Goal: Task Accomplishment & Management: Use online tool/utility

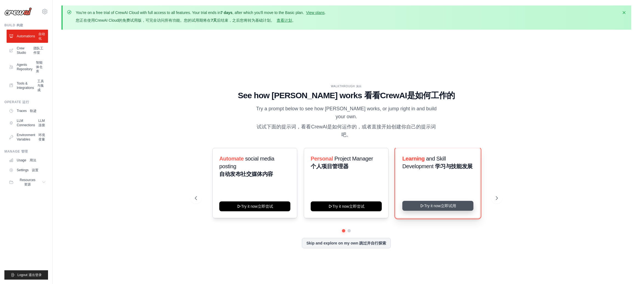
click at [438, 206] on button "Try it now Try it now 立即试用" at bounding box center [437, 206] width 71 height 10
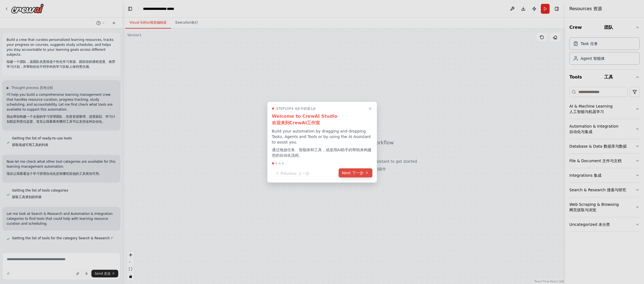
scroll to position [12, 0]
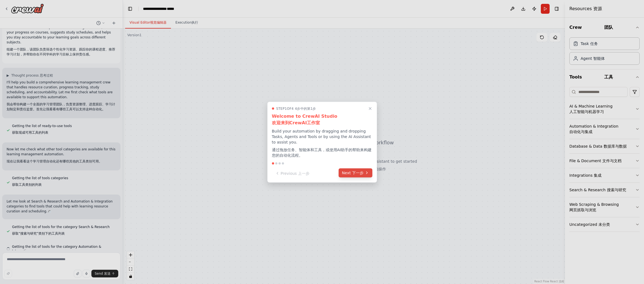
click at [360, 175] on span "下一步" at bounding box center [358, 172] width 12 height 4
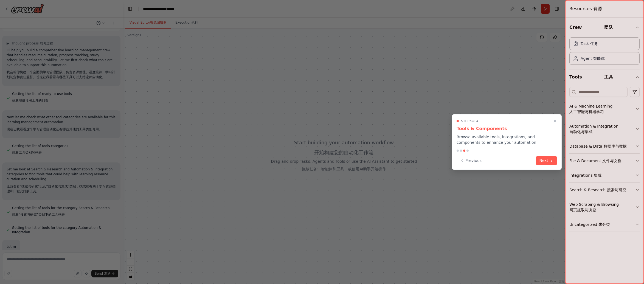
scroll to position [47, 0]
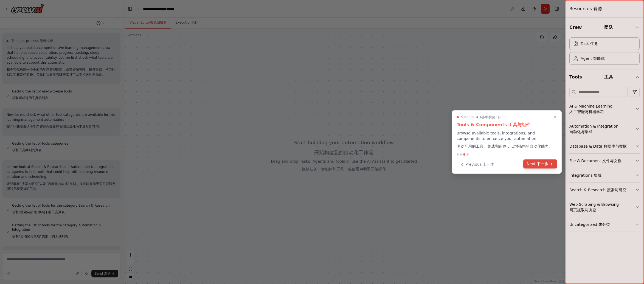
click at [546, 161] on font "下一步" at bounding box center [543, 164] width 12 height 6
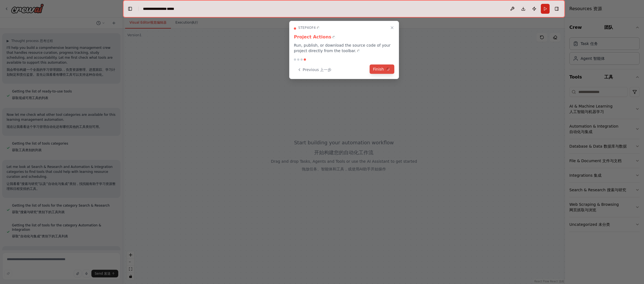
click at [390, 67] on font at bounding box center [388, 69] width 6 height 6
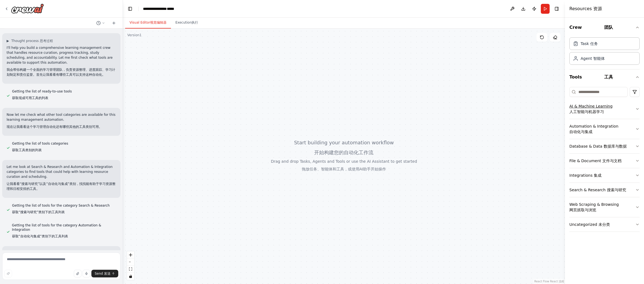
click at [627, 114] on div "AI & Machine Learning AI & Machine Learning 人工智能与机器学习" at bounding box center [603, 109] width 66 height 11
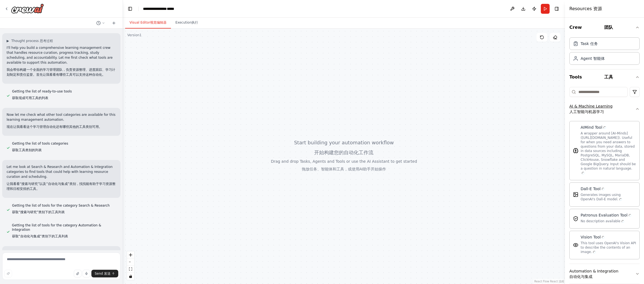
click at [619, 113] on div "AI & Machine Learning AI & Machine Learning 人工智能与机器学习" at bounding box center [603, 109] width 66 height 11
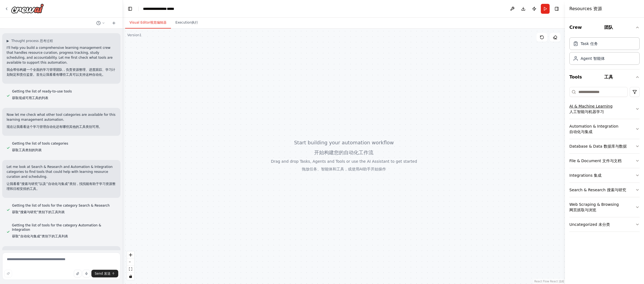
drag, startPoint x: 592, startPoint y: 110, endPoint x: 585, endPoint y: 110, distance: 7.4
click at [590, 110] on span "人工智能与机器学习" at bounding box center [587, 112] width 35 height 4
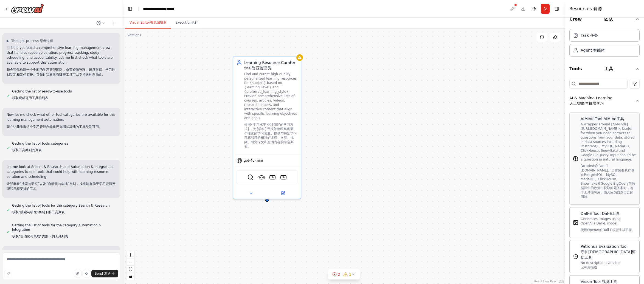
scroll to position [0, 0]
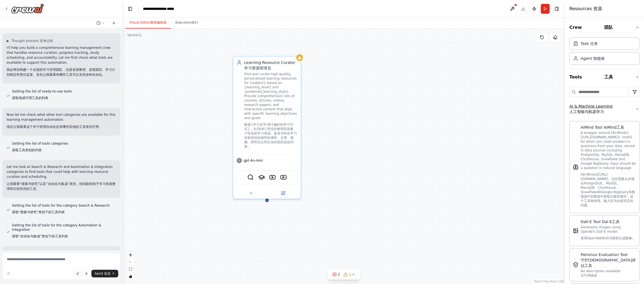
click at [636, 108] on icon "button" at bounding box center [638, 109] width 4 height 4
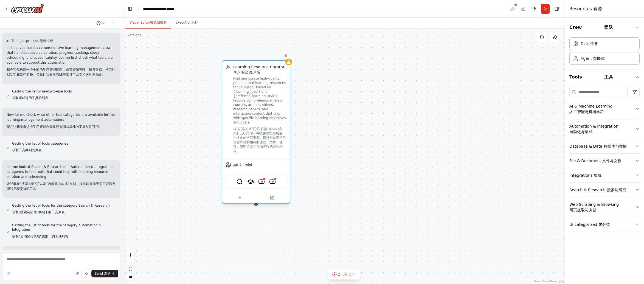
drag, startPoint x: 273, startPoint y: 108, endPoint x: 259, endPoint y: 113, distance: 14.3
click at [259, 113] on div "Find and curate high-quality, personalized learning resources for {subject} bas…" at bounding box center [259, 115] width 53 height 79
click at [338, 275] on div "2 2" at bounding box center [336, 274] width 8 height 5
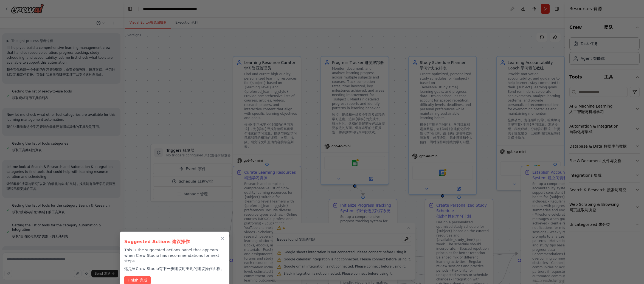
drag, startPoint x: 187, startPoint y: 83, endPoint x: 203, endPoint y: 88, distance: 16.3
click at [187, 83] on div at bounding box center [322, 142] width 644 height 284
click at [146, 278] on span "完成" at bounding box center [144, 280] width 8 height 4
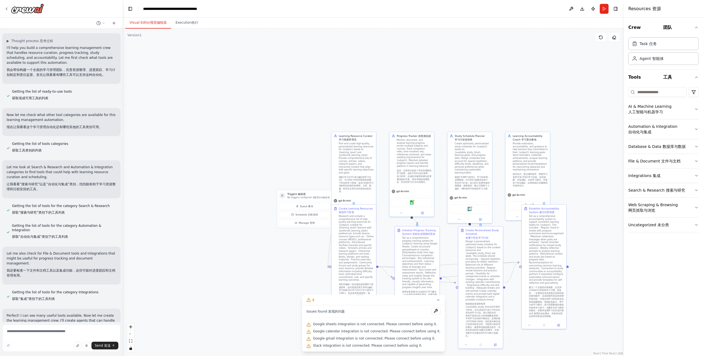
click at [273, 284] on div ".deletable-edge-delete-btn { width: 20px; height: 20px; border: 0px solid #ffff…" at bounding box center [373, 192] width 501 height 327
click at [432, 284] on button "4" at bounding box center [373, 300] width 143 height 10
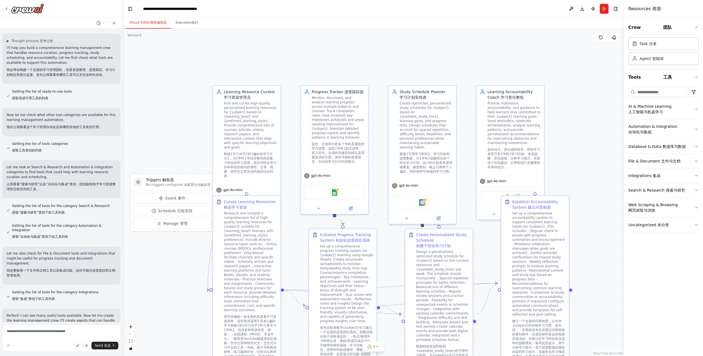
drag, startPoint x: 609, startPoint y: 271, endPoint x: 608, endPoint y: 322, distance: 50.8
click at [608, 284] on div ".deletable-edge-delete-btn { width: 20px; height: 20px; border: 0px solid #ffff…" at bounding box center [373, 192] width 501 height 327
click at [259, 136] on div "Find and curate high-quality, personalized learning resources for {subject} bas…" at bounding box center [250, 139] width 53 height 79
click at [164, 130] on div ".deletable-edge-delete-btn { width: 20px; height: 20px; border: 0px solid #ffff…" at bounding box center [373, 192] width 501 height 327
click at [189, 25] on button "Execution Execution 执行" at bounding box center [187, 23] width 32 height 12
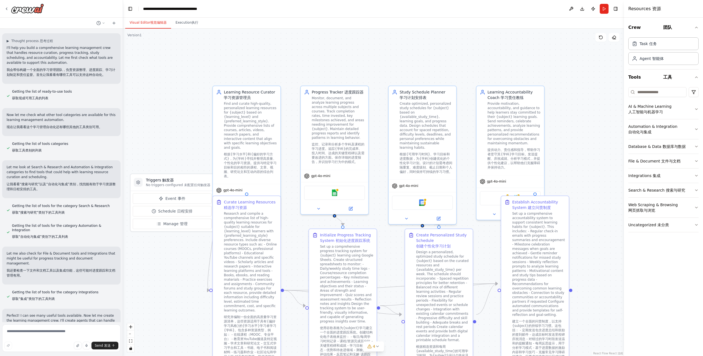
click at [156, 23] on span "视觉编辑器" at bounding box center [158, 23] width 16 height 4
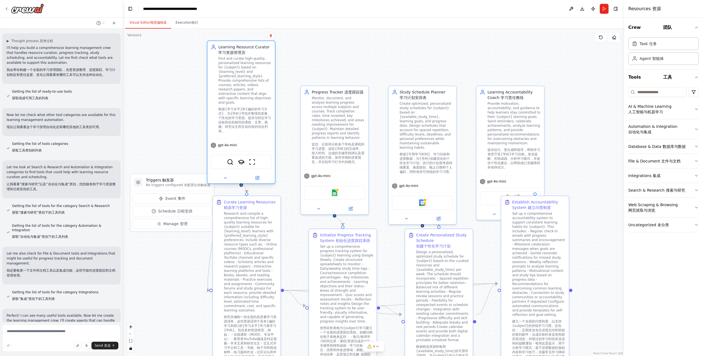
drag, startPoint x: 242, startPoint y: 140, endPoint x: 235, endPoint y: 99, distance: 42.1
click at [235, 99] on div "Find and curate high-quality, personalized learning resources for {subject} bas…" at bounding box center [244, 95] width 53 height 79
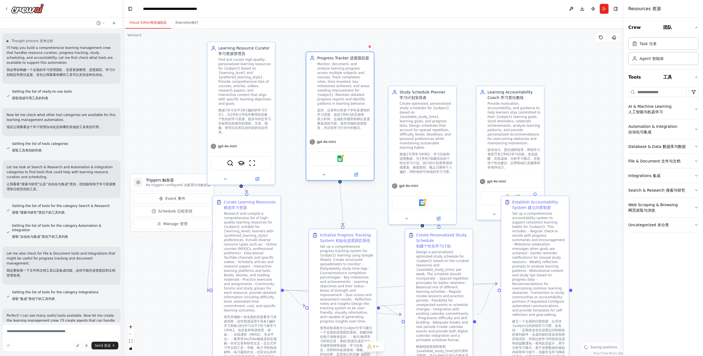
drag, startPoint x: 352, startPoint y: 144, endPoint x: 353, endPoint y: 121, distance: 22.8
click at [353, 121] on span "监控、记录和分析多个学科及课程的学习进度。追踪{学科}的完成率、投入时间、达成的关键里程碑以及需要改进的方面。保存详细的进度报告，并识别学习行为中的模式。" at bounding box center [343, 118] width 53 height 21
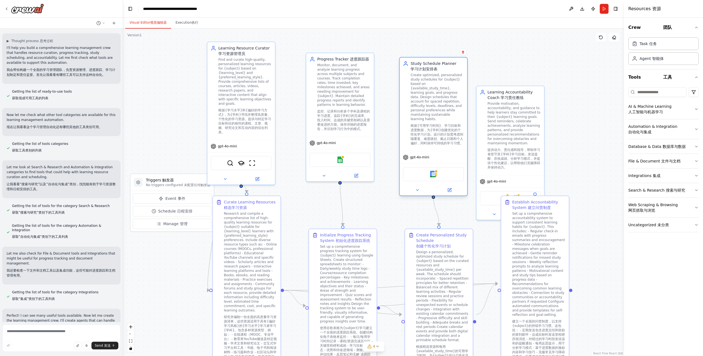
drag, startPoint x: 426, startPoint y: 158, endPoint x: 436, endPoint y: 127, distance: 32.0
click at [436, 127] on span "根据{可用学习时间}、学习目标和进度数据，为{学科}创建优化的个性化学习计划。设计的计划需考虑间隔重复、难度级别、截止日期和个人偏好，同时保持可持续的学习习惯。" at bounding box center [436, 134] width 53 height 21
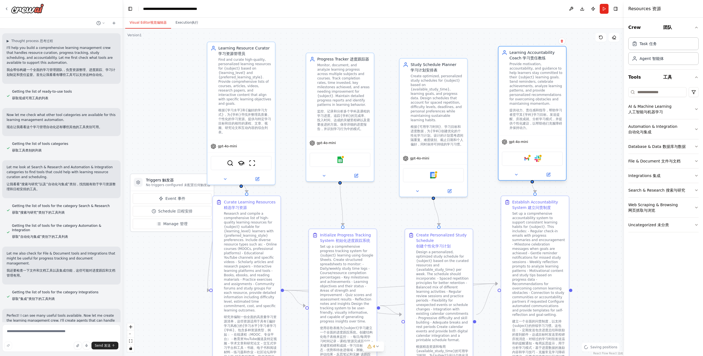
drag, startPoint x: 535, startPoint y: 138, endPoint x: 555, endPoint y: 110, distance: 34.4
click at [555, 110] on span "提供动力、责任感和指导，帮助学习者坚守其{学科}学习目标。发送提醒、庆祝成就、分析学习模式，并提供个性化建议，以帮助他们克服障碍并保持动力。" at bounding box center [535, 118] width 53 height 21
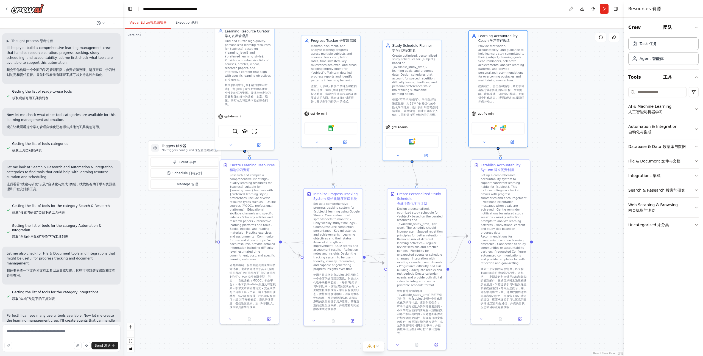
drag, startPoint x: 596, startPoint y: 283, endPoint x: 556, endPoint y: 245, distance: 55.7
click at [556, 245] on div ".deletable-edge-delete-btn { width: 20px; height: 20px; border: 0px solid #ffff…" at bounding box center [373, 192] width 501 height 327
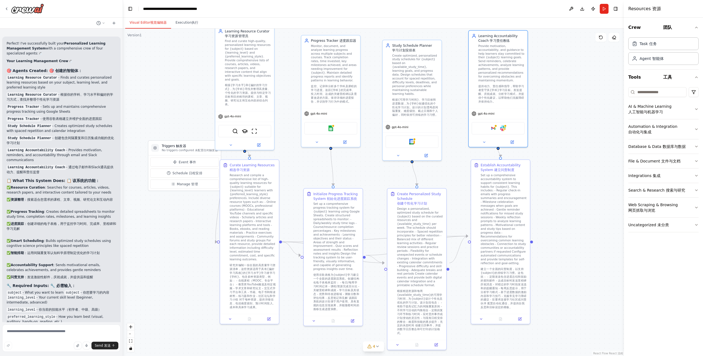
scroll to position [1089, 0]
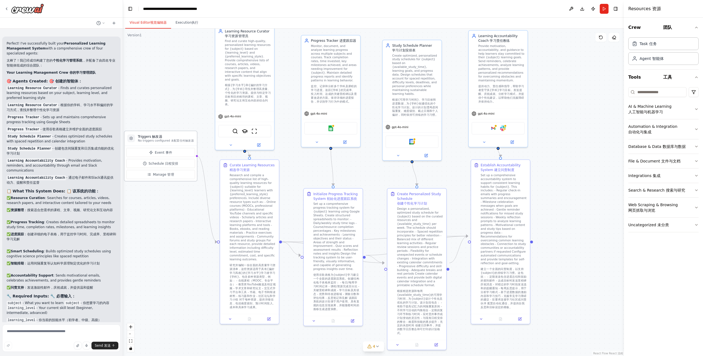
drag, startPoint x: 199, startPoint y: 150, endPoint x: 175, endPoint y: 143, distance: 25.9
click at [175, 143] on div "Triggers Triggers 触发器 No triggers configured No triggers configured 未配置任何触发器" at bounding box center [160, 138] width 72 height 15
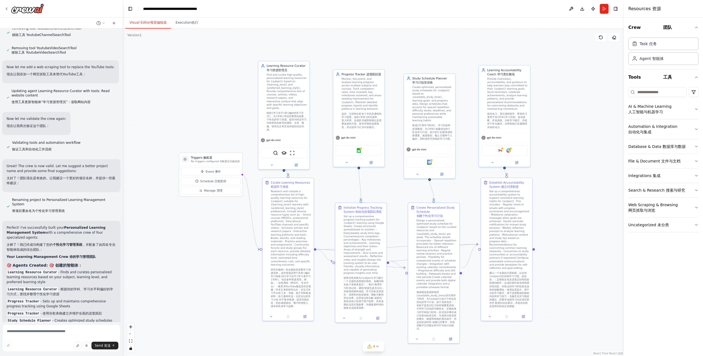
scroll to position [1251, 0]
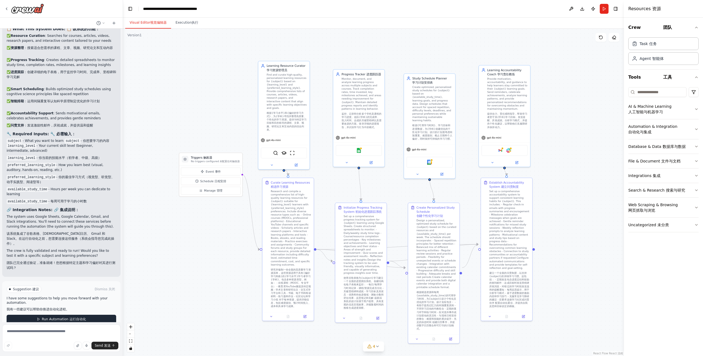
click at [83, 284] on span "运行自动化" at bounding box center [77, 319] width 16 height 4
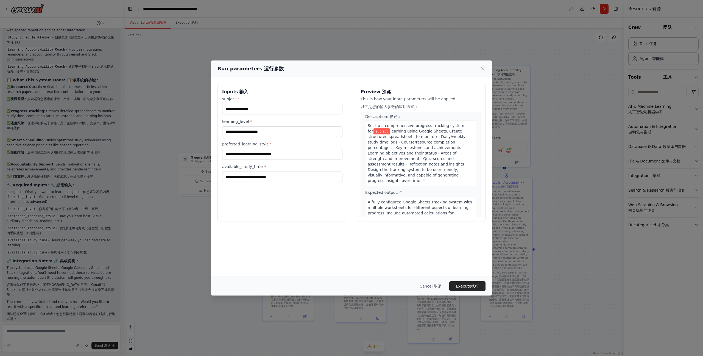
scroll to position [0, 0]
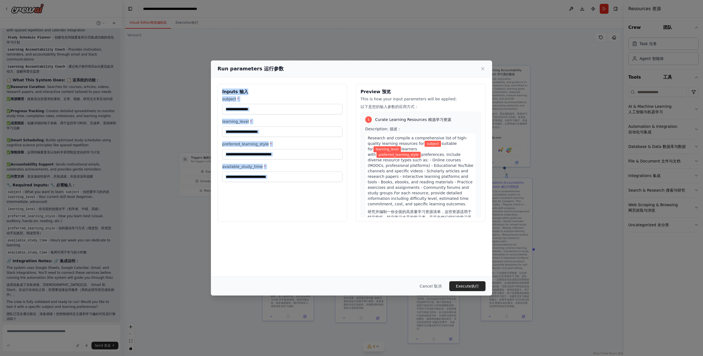
drag, startPoint x: 411, startPoint y: 67, endPoint x: 356, endPoint y: 79, distance: 56.5
click at [356, 79] on div "Run parameters Run parameters 运行参数 Inputs Inputs 输入 subject * learning_level * …" at bounding box center [351, 177] width 281 height 235
click at [434, 283] on button "Cancel Cancel 取消" at bounding box center [430, 286] width 31 height 10
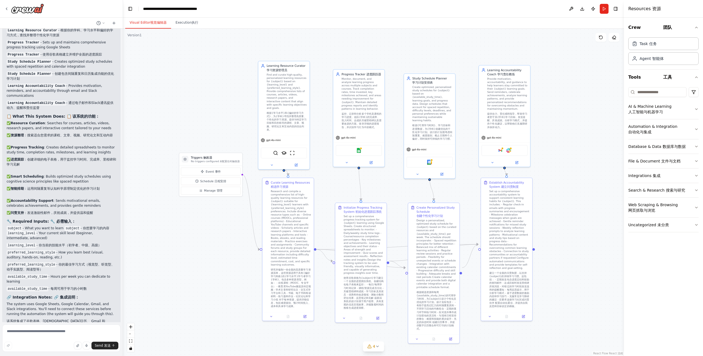
scroll to position [1200, 0]
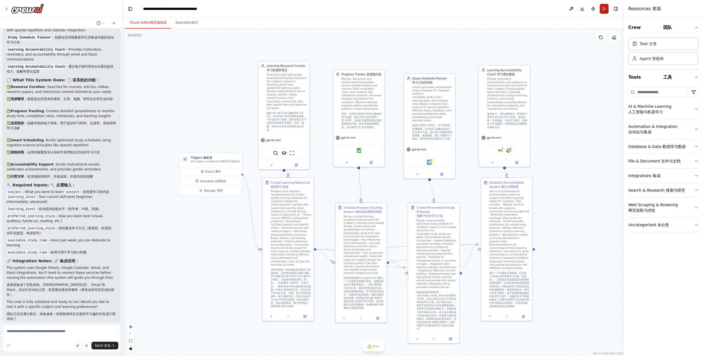
click at [603, 13] on button "Run" at bounding box center [604, 9] width 9 height 10
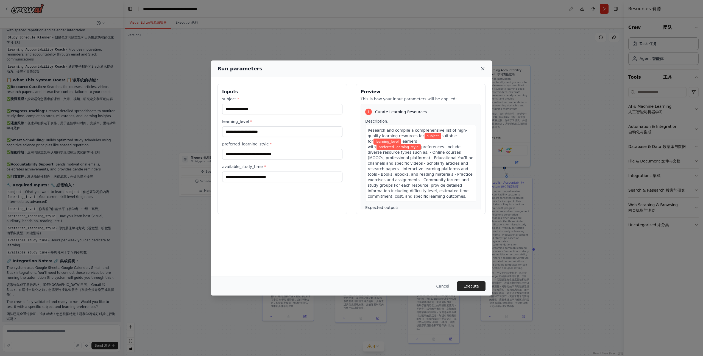
click at [484, 69] on icon at bounding box center [482, 68] width 5 height 5
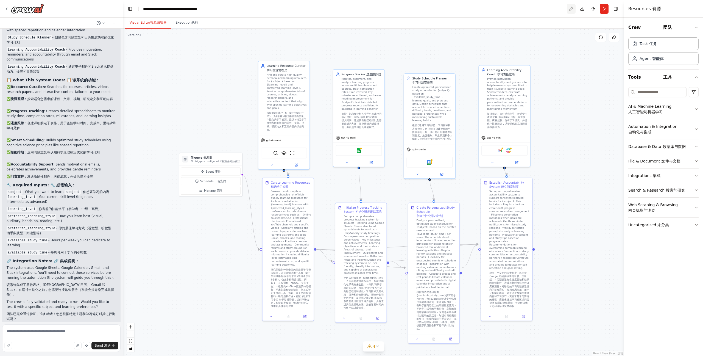
click at [572, 10] on button at bounding box center [571, 9] width 9 height 10
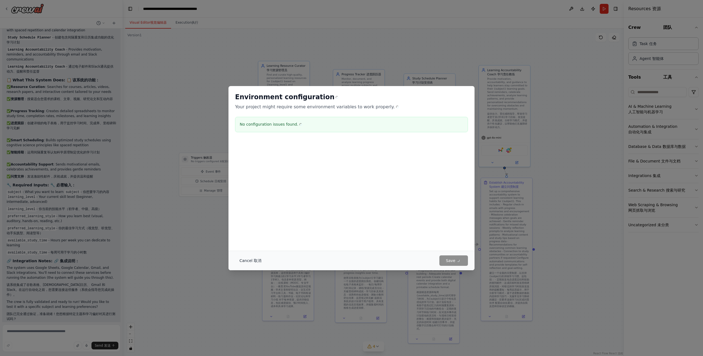
click at [256, 261] on span "取消" at bounding box center [258, 260] width 8 height 4
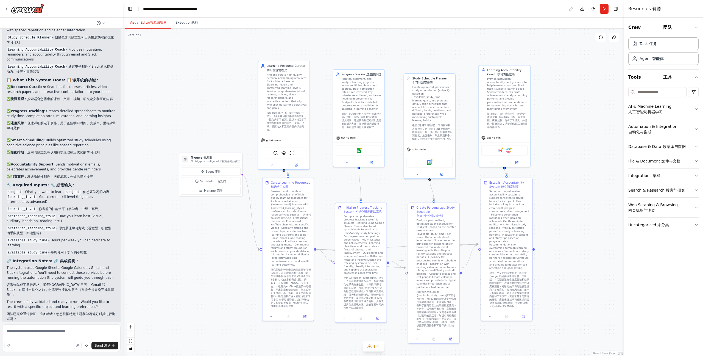
drag, startPoint x: 559, startPoint y: 262, endPoint x: 571, endPoint y: 259, distance: 12.9
click at [559, 262] on div ".deletable-edge-delete-btn { width: 20px; height: 20px; border: 0px solid #ffff…" at bounding box center [373, 192] width 501 height 327
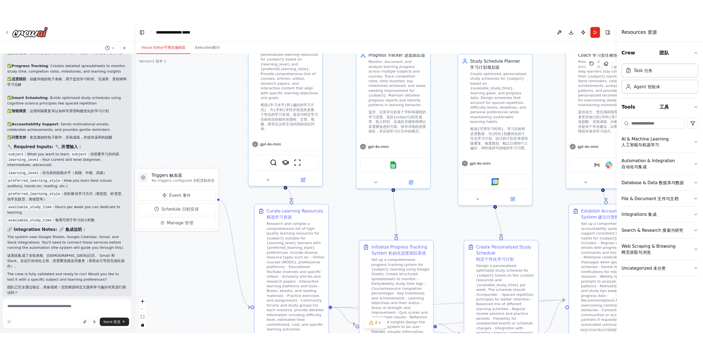
scroll to position [850, 0]
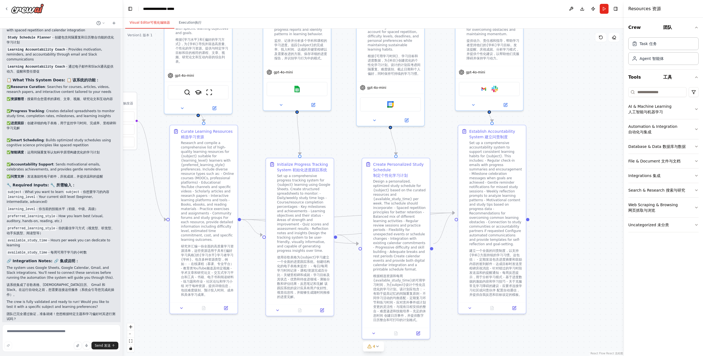
drag, startPoint x: 550, startPoint y: 252, endPoint x: 556, endPoint y: 166, distance: 85.9
click at [556, 166] on div ".deletable-edge-delete-btn { width: 20px; height: 20px; border: 0px solid #ffff…" at bounding box center [373, 192] width 501 height 327
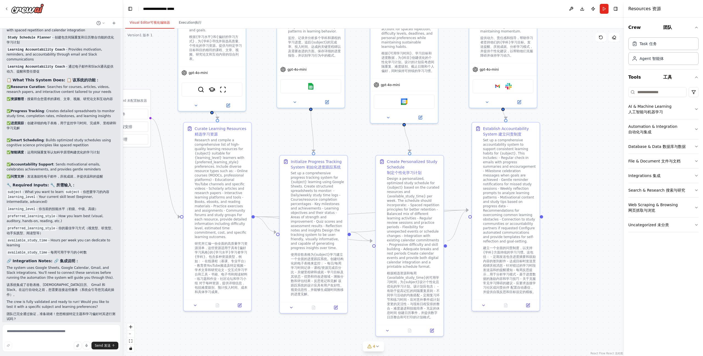
drag, startPoint x: 558, startPoint y: 253, endPoint x: 572, endPoint y: 251, distance: 13.9
click at [572, 251] on div ".deletable-edge-delete-btn { width: 20px; height: 20px; border: 0px solid #ffff…" at bounding box center [373, 192] width 501 height 327
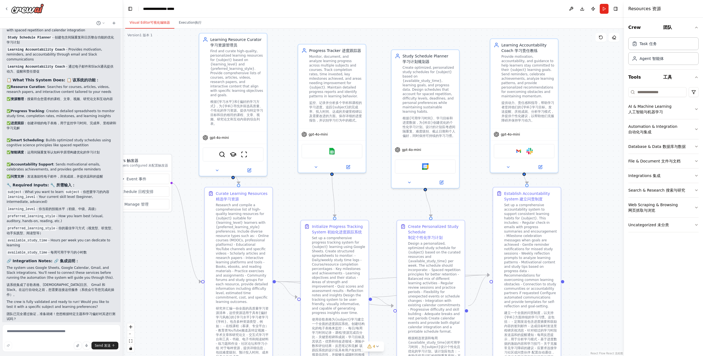
drag, startPoint x: 587, startPoint y: 253, endPoint x: 595, endPoint y: 273, distance: 21.7
click at [596, 275] on div ".deletable-edge-delete-btn { width: 20px; height: 20px; border: 0px solid #ffff…" at bounding box center [373, 192] width 501 height 327
click at [606, 5] on button "Run" at bounding box center [604, 9] width 9 height 10
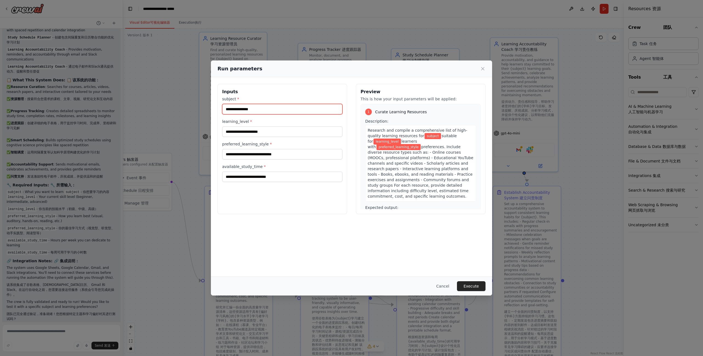
drag, startPoint x: 262, startPoint y: 109, endPoint x: 265, endPoint y: 109, distance: 3.3
click at [261, 109] on input "subject *" at bounding box center [282, 109] width 120 height 10
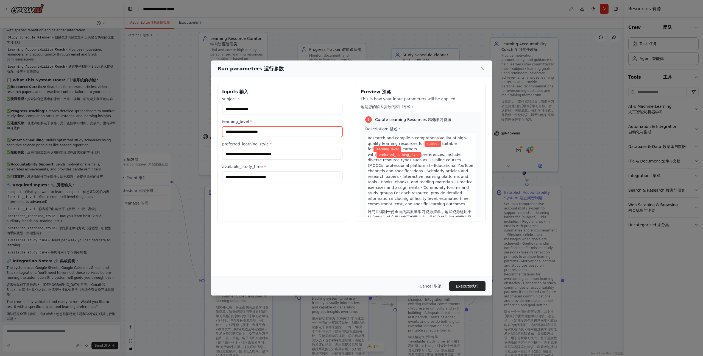
click at [290, 130] on input "learning_level *" at bounding box center [282, 131] width 120 height 10
click at [244, 106] on input "subject *" at bounding box center [282, 109] width 120 height 10
click at [258, 108] on input "subject *" at bounding box center [282, 109] width 120 height 10
type input "*"
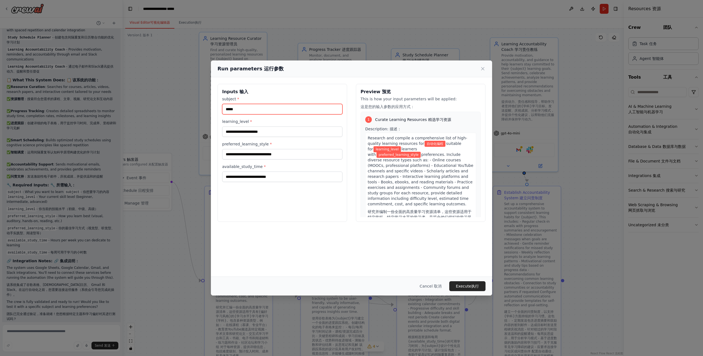
type input "*****"
click at [253, 127] on input "learning_level *" at bounding box center [282, 131] width 120 height 10
type input "**"
click at [255, 155] on input "preferred_learning_style *" at bounding box center [282, 154] width 120 height 10
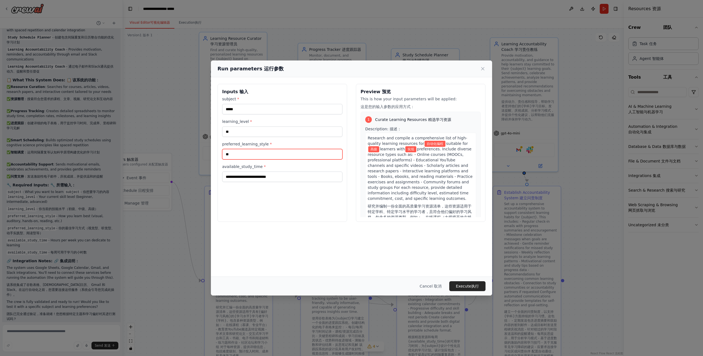
type input "*"
type input "**"
type input "*****"
click at [270, 176] on input "available_study_time *" at bounding box center [282, 176] width 120 height 10
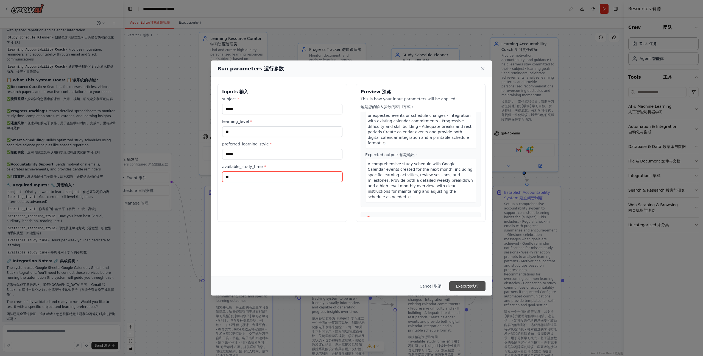
scroll to position [474, 0]
type input "**"
click at [457, 285] on button "Execute Execute 执行" at bounding box center [467, 286] width 36 height 10
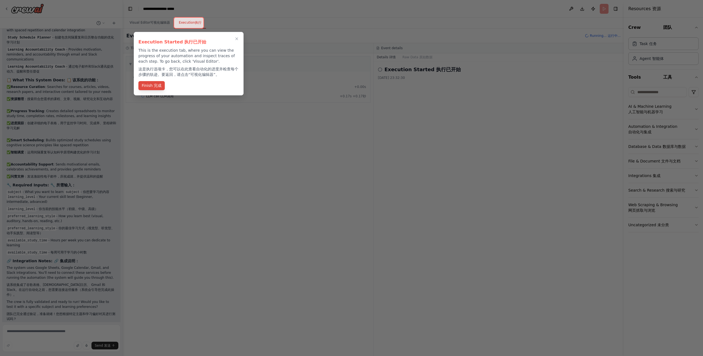
click at [158, 87] on span "完成" at bounding box center [158, 85] width 8 height 4
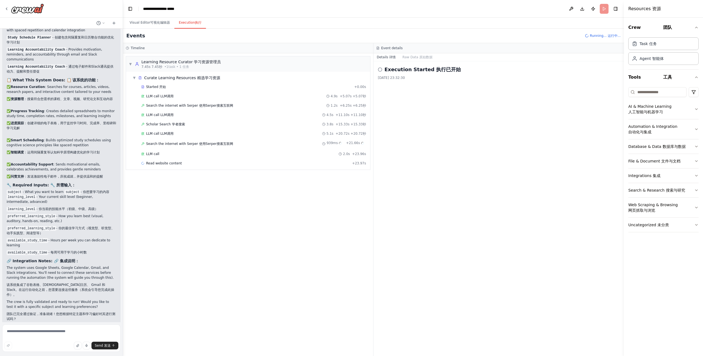
click at [445, 228] on div "Execution Started Execution Started 执行已开始 2025/10/3 23:32:30 2025/10/3 23:32:30…" at bounding box center [498, 208] width 250 height 294
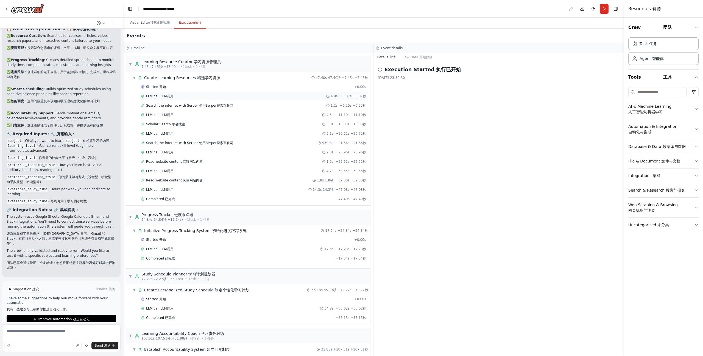
click at [157, 97] on span "LLM call LLM call LLM调用" at bounding box center [159, 96] width 27 height 4
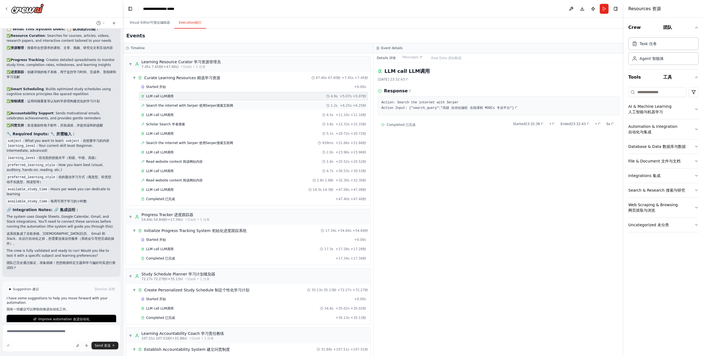
click at [164, 106] on span "Search the internet with Serper Search the internet with Serper 使用Serper搜索互联网" at bounding box center [189, 105] width 87 height 4
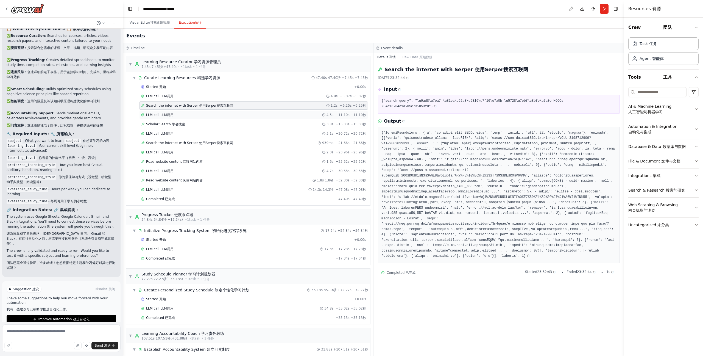
click at [165, 115] on span "LLM调用" at bounding box center [166, 115] width 13 height 4
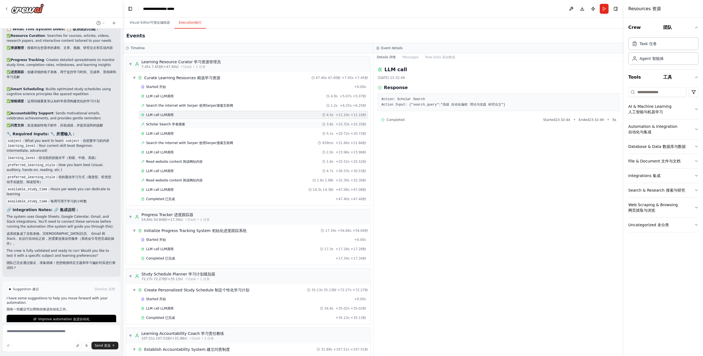
click at [165, 124] on span "Scholar Search Scholar Search 学者搜索" at bounding box center [165, 124] width 39 height 4
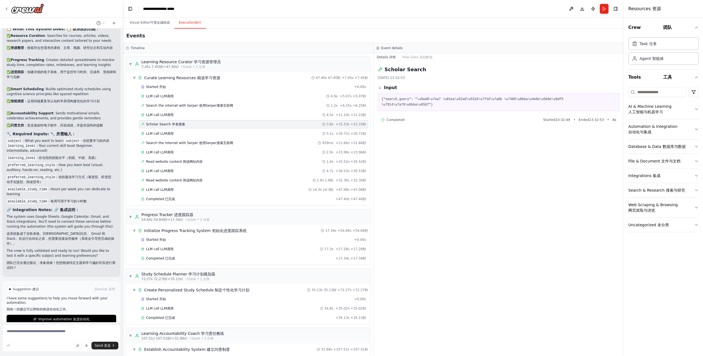
click at [167, 138] on div "Started Started 开始 + 0.00s + 0.00s +0.00s LLM call LLM call LLM调用 4.9s 4.9s 4.9…" at bounding box center [250, 143] width 240 height 121
click at [171, 141] on span "Search the internet with Serper Search the internet with Serper 使用Serper搜索互联网" at bounding box center [189, 143] width 87 height 4
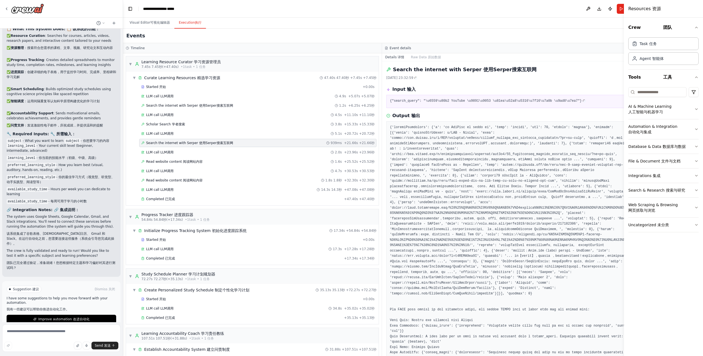
click at [166, 156] on div "Started Started 开始 + 0.00s + 0.00s +0.00s LLM call LLM call LLM调用 4.9s 4.9s 4.9…" at bounding box center [254, 143] width 248 height 121
click at [164, 166] on div "Started Started 开始 + 0.00s + 0.00s +0.00s LLM call LLM call LLM调用 4.9s 4.9s 4.9…" at bounding box center [254, 143] width 248 height 121
drag, startPoint x: 160, startPoint y: 170, endPoint x: 163, endPoint y: 173, distance: 3.9
click at [160, 170] on span "LLM调用" at bounding box center [166, 171] width 13 height 4
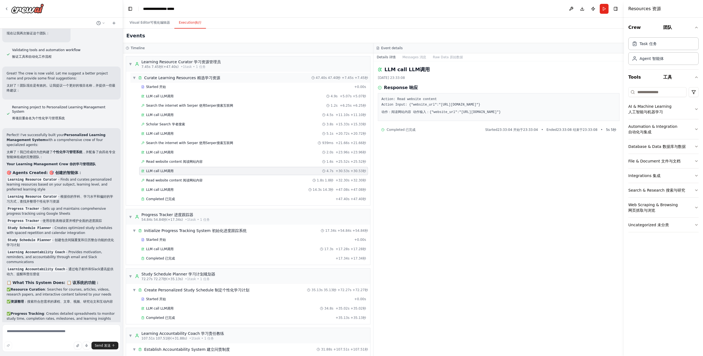
click at [135, 78] on span "▼ ▼ ▼" at bounding box center [134, 77] width 3 height 4
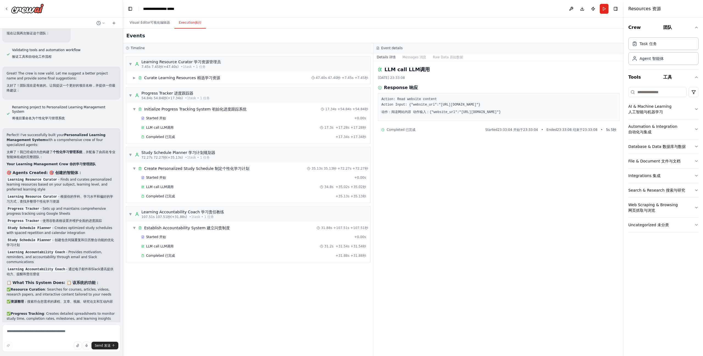
click at [396, 306] on div "LLM call LLM call LLM调用 2025/10/3 23:33:08 2025/10/3 23:33:08 2025/10/323:33:08…" at bounding box center [498, 208] width 250 height 294
click at [158, 21] on span "可视化编辑器" at bounding box center [160, 23] width 20 height 4
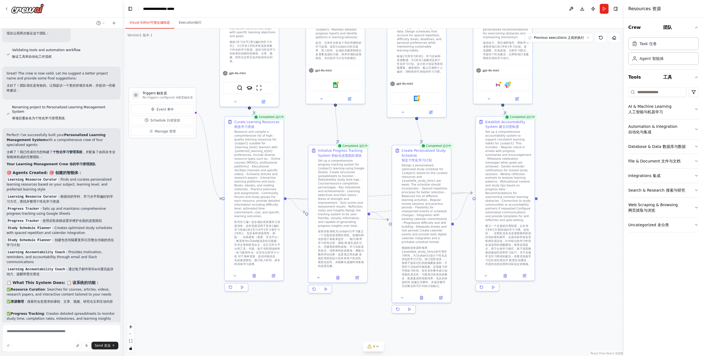
drag, startPoint x: 591, startPoint y: 274, endPoint x: 585, endPoint y: 200, distance: 73.8
click at [585, 200] on div ".deletable-edge-delete-btn { width: 20px; height: 20px; border: 0px solid #ffff…" at bounding box center [373, 192] width 501 height 327
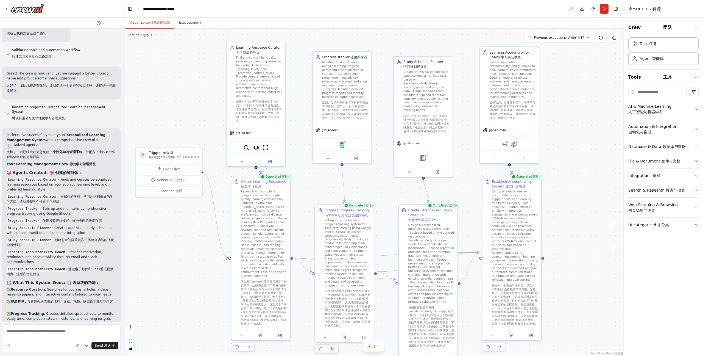
drag, startPoint x: 598, startPoint y: 211, endPoint x: 604, endPoint y: 274, distance: 63.5
click at [604, 274] on div ".deletable-edge-delete-btn { width: 20px; height: 20px; border: 0px solid #ffff…" at bounding box center [373, 192] width 501 height 327
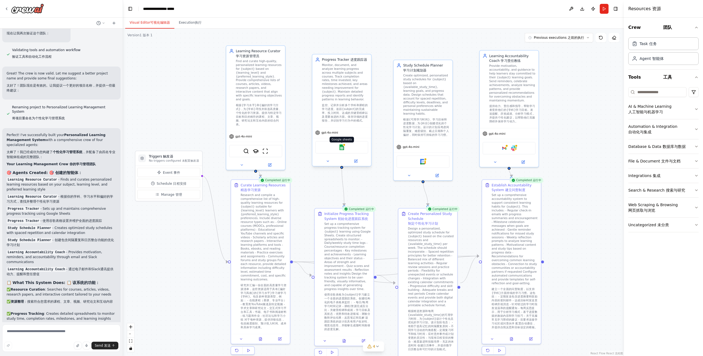
click at [341, 144] on img at bounding box center [342, 147] width 6 height 6
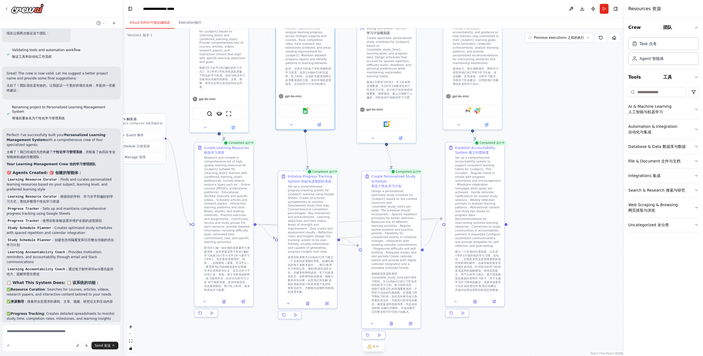
drag, startPoint x: 581, startPoint y: 250, endPoint x: 553, endPoint y: 286, distance: 45.3
click at [553, 286] on div ".deletable-edge-delete-btn { width: 20px; height: 20px; border: 0px solid #ffff…" at bounding box center [373, 192] width 501 height 327
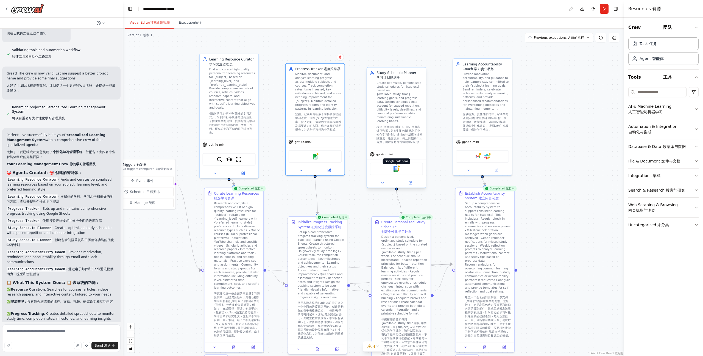
click at [399, 167] on img at bounding box center [396, 169] width 6 height 6
click at [321, 149] on div "Google sheets" at bounding box center [315, 155] width 53 height 12
click at [313, 152] on img at bounding box center [315, 155] width 6 height 6
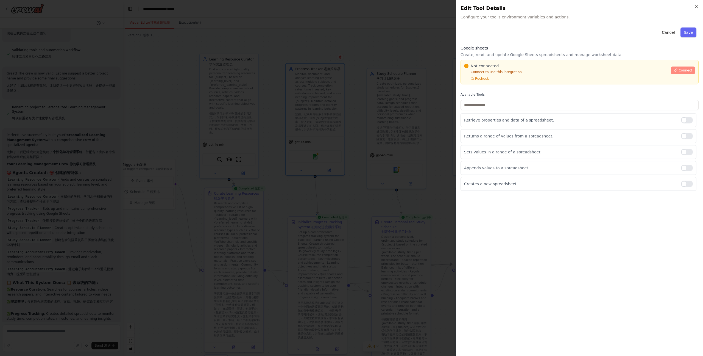
click at [683, 69] on span "Connect" at bounding box center [685, 70] width 14 height 4
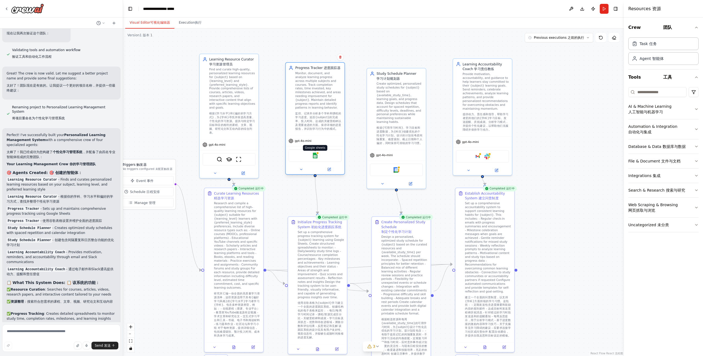
click at [316, 152] on img at bounding box center [315, 155] width 6 height 6
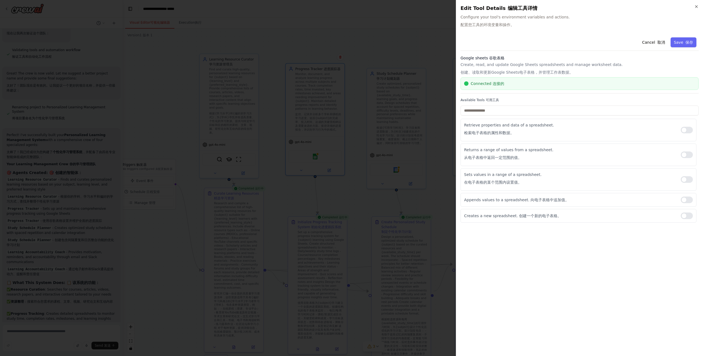
click at [566, 41] on div "Cancel Cancel 取消 Save Save 保存" at bounding box center [579, 43] width 238 height 16
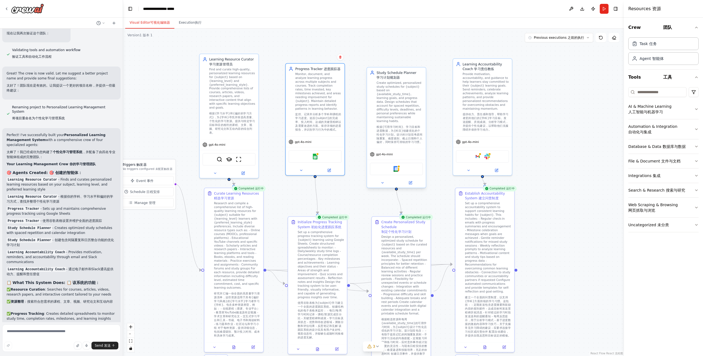
click at [400, 166] on div "Google calendar" at bounding box center [396, 169] width 53 height 12
click at [395, 167] on img at bounding box center [396, 169] width 6 height 6
click at [485, 155] on img at bounding box center [487, 155] width 6 height 6
click at [477, 157] on img at bounding box center [478, 155] width 6 height 6
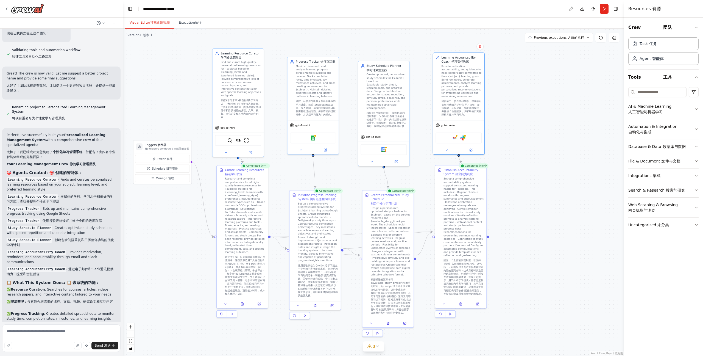
drag, startPoint x: 512, startPoint y: 256, endPoint x: 511, endPoint y: 195, distance: 61.5
click at [511, 195] on div ".deletable-edge-delete-btn { width: 20px; height: 20px; border: 0px solid #ffff…" at bounding box center [373, 192] width 501 height 327
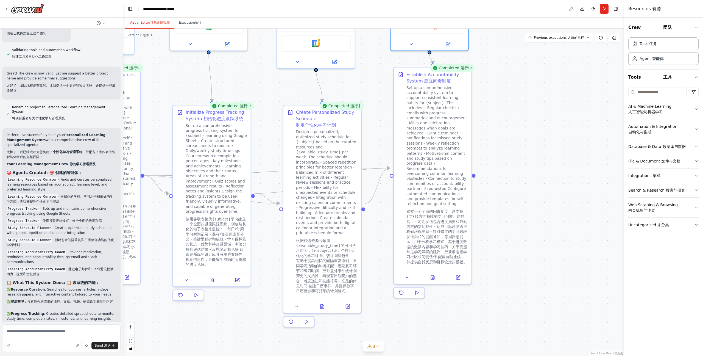
drag, startPoint x: 499, startPoint y: 251, endPoint x: 538, endPoint y: 216, distance: 52.3
click at [538, 216] on div ".deletable-edge-delete-btn { width: 20px; height: 20px; border: 0px solid #ffff…" at bounding box center [373, 192] width 501 height 327
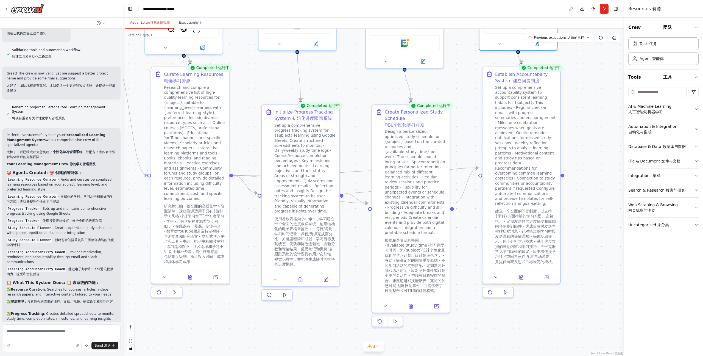
drag, startPoint x: 493, startPoint y: 293, endPoint x: 505, endPoint y: 304, distance: 15.9
click at [507, 304] on div ".deletable-edge-delete-btn { width: 20px; height: 20px; border: 0px solid #ffff…" at bounding box center [373, 192] width 501 height 327
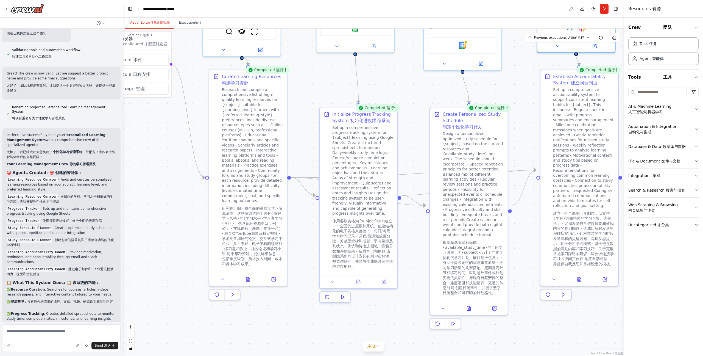
drag, startPoint x: 329, startPoint y: 309, endPoint x: 375, endPoint y: 303, distance: 46.2
click at [375, 303] on div ".deletable-edge-delete-btn { width: 20px; height: 20px; border: 0px solid #ffff…" at bounding box center [373, 192] width 501 height 327
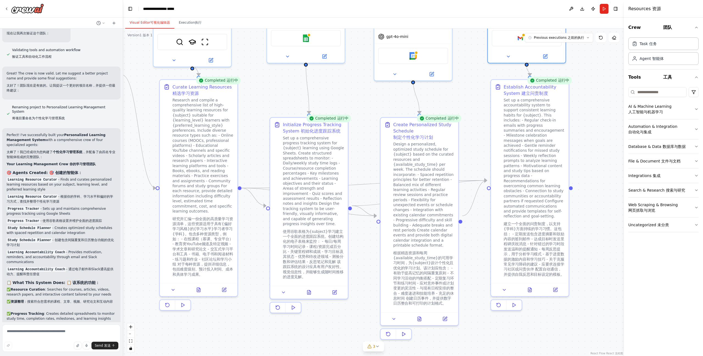
drag, startPoint x: 552, startPoint y: 310, endPoint x: 503, endPoint y: 320, distance: 50.5
click at [503, 320] on div ".deletable-edge-delete-btn { width: 20px; height: 20px; border: 0px solid #ffff…" at bounding box center [373, 192] width 501 height 327
click at [192, 23] on button "Execution Execution 执行" at bounding box center [190, 23] width 32 height 12
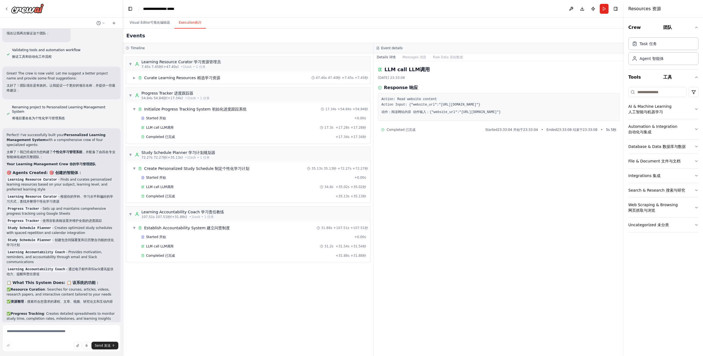
click at [459, 220] on div "LLM call LLM call LLM调用 2025/10/3 23:33:08 2025/10/3 23:33:08 2025/10/323:33:08…" at bounding box center [498, 208] width 250 height 294
click at [210, 61] on span "学习资源管理员" at bounding box center [207, 62] width 27 height 4
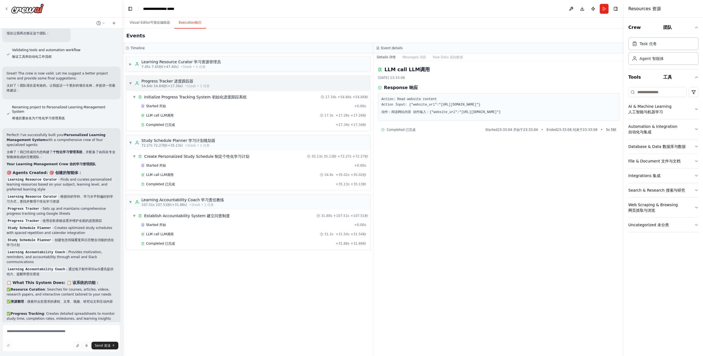
click at [213, 84] on div "▼ ▼ ▼ Progress Tracker Progress Tracker 进度跟踪器 54.84s 54.84s 54.84秒 (+17.34s) • …" at bounding box center [248, 82] width 244 height 15
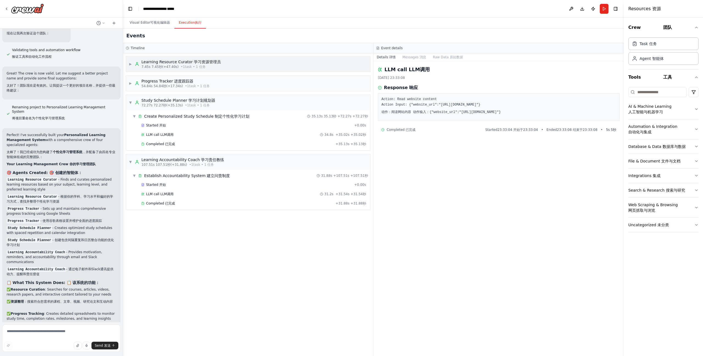
click at [231, 64] on div "▶ Learning Resource Curator Learning Resource Curator 学习资源管理员 7.45s 7.45s 7.45秒…" at bounding box center [248, 63] width 244 height 15
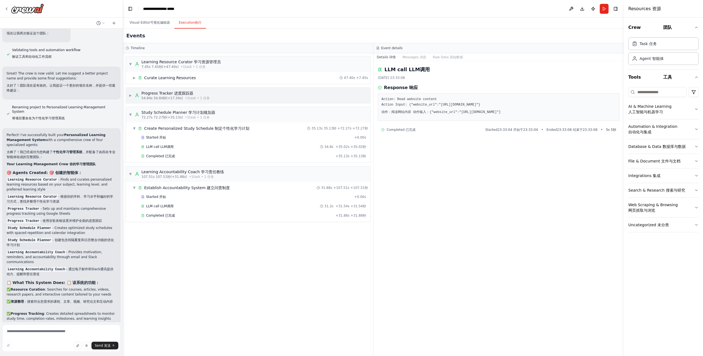
click at [211, 89] on div "▶ Progress Tracker Progress Tracker 进度跟踪器 54.84s 54.84s 54.84秒 (+17.34s) • 1 ta…" at bounding box center [248, 95] width 244 height 15
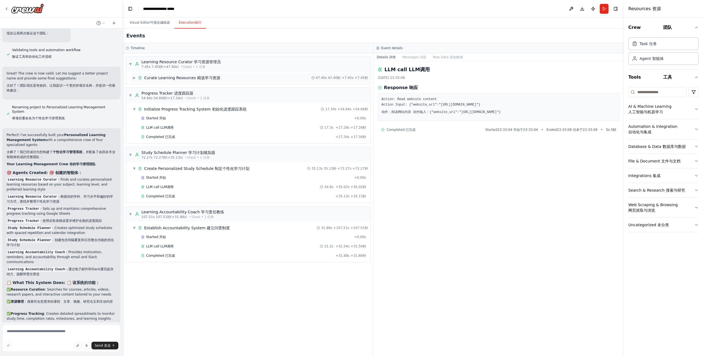
click at [179, 77] on span "Curate Learning Resources Curate Learning Resources 精选学习资源" at bounding box center [182, 77] width 76 height 5
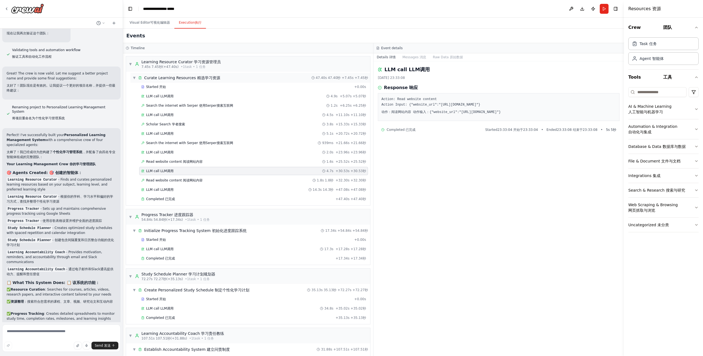
click at [155, 76] on span "Curate Learning Resources Curate Learning Resources 精选学习资源" at bounding box center [182, 77] width 76 height 5
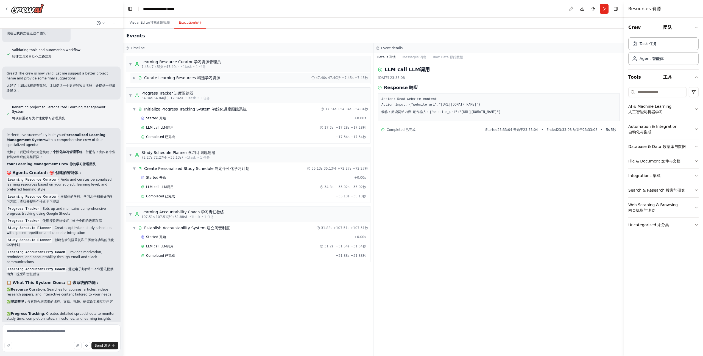
drag, startPoint x: 158, startPoint y: 79, endPoint x: 166, endPoint y: 82, distance: 7.6
click at [158, 79] on span "Curate Learning Resources Curate Learning Resources 精选学习资源" at bounding box center [182, 77] width 76 height 5
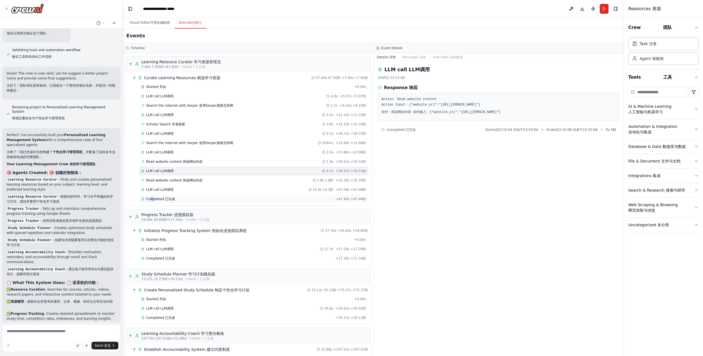
click at [152, 198] on span "Completed Completed 已完成" at bounding box center [160, 199] width 29 height 4
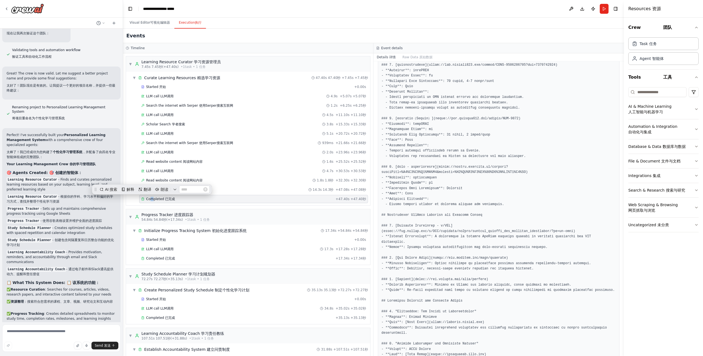
scroll to position [208, 0]
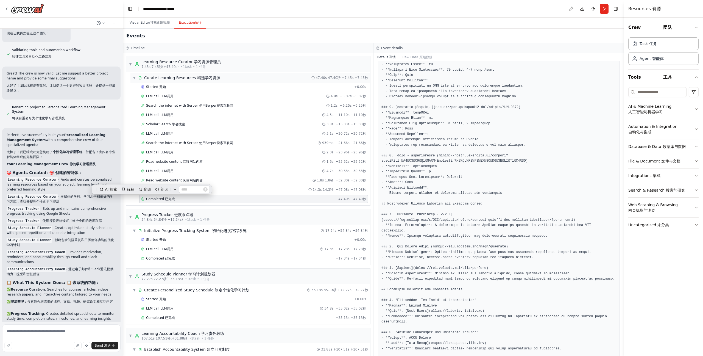
click at [134, 78] on span "▼" at bounding box center [134, 77] width 3 height 4
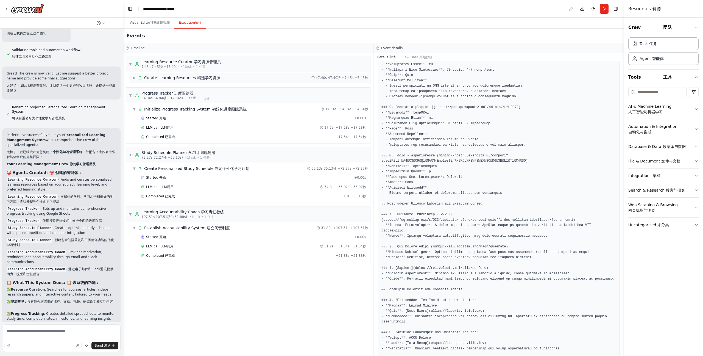
click at [182, 77] on span "Curate Learning Resources Curate Learning Resources 精选学习资源" at bounding box center [182, 77] width 76 height 5
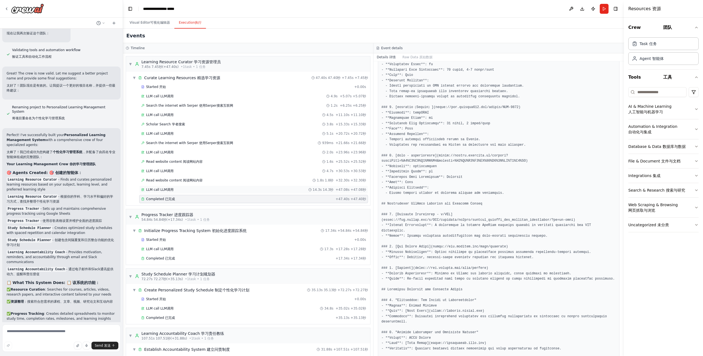
click at [190, 190] on div "LLM call LLM call LLM调用 14.3s 14.3s 14.3秒 + 47.08s + 47.08s +47.08秒" at bounding box center [253, 189] width 225 height 4
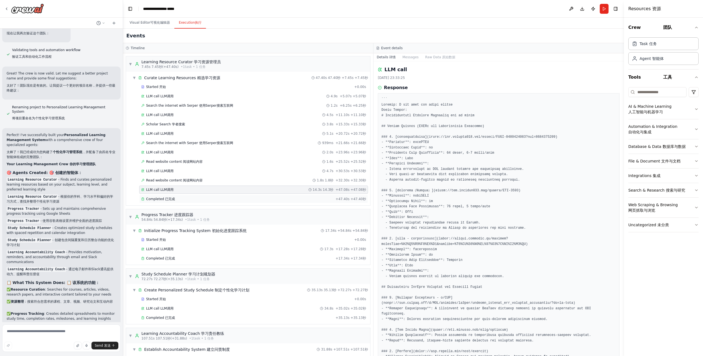
click at [187, 198] on div "Completed Completed 已完成" at bounding box center [237, 199] width 192 height 4
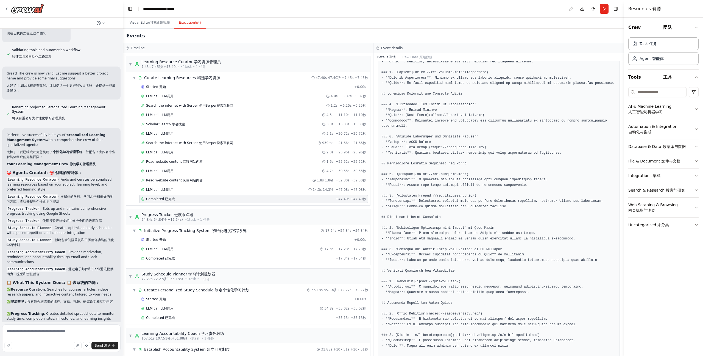
scroll to position [410, 0]
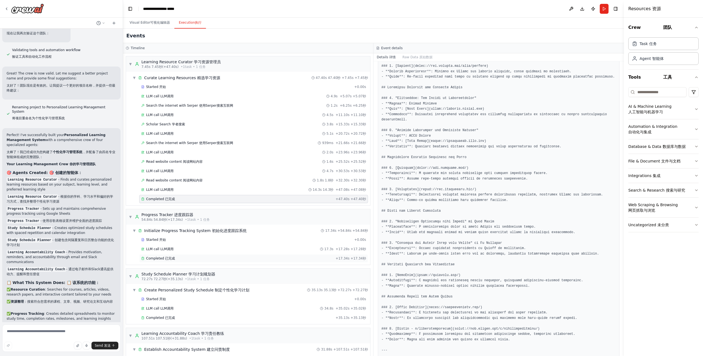
click at [194, 259] on div "Completed Completed 已完成" at bounding box center [237, 258] width 192 height 4
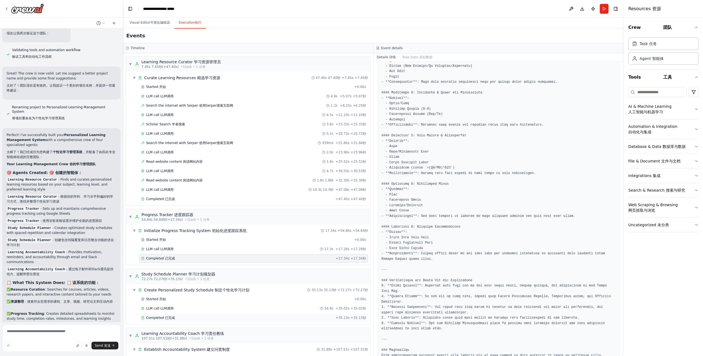
click at [208, 317] on div "Completed Completed 已完成" at bounding box center [237, 317] width 192 height 4
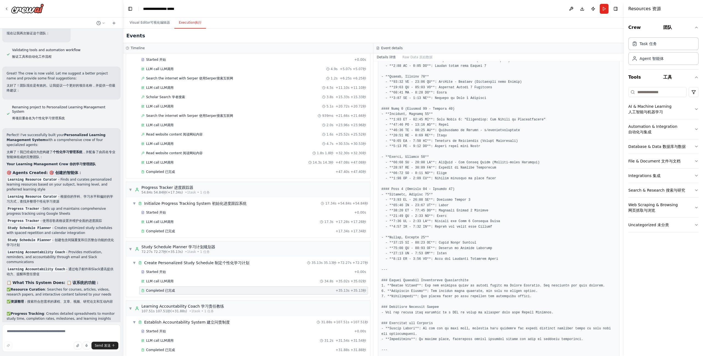
scroll to position [34, 0]
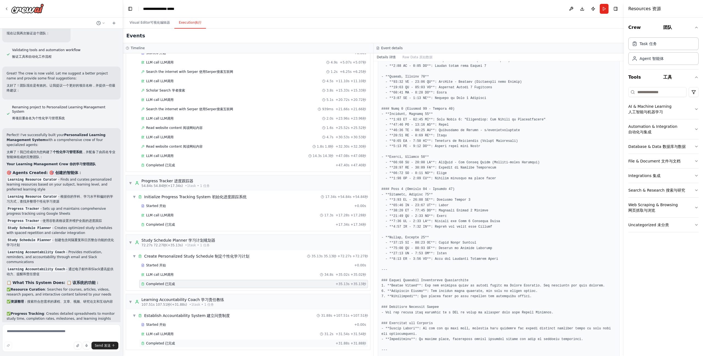
click at [194, 346] on div "Completed Completed 已完成 + 31.88s + 31.88s +31.88秒" at bounding box center [253, 343] width 229 height 8
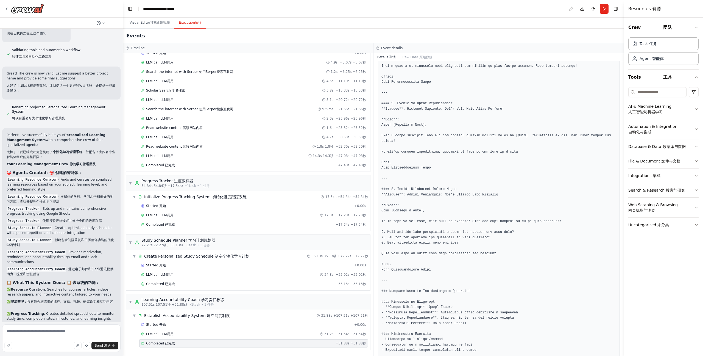
scroll to position [342, 0]
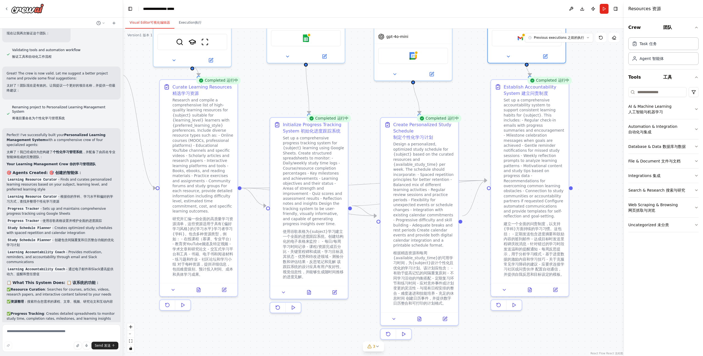
click at [145, 24] on button "Visual Editor Visual Editor 可视化编辑器" at bounding box center [149, 23] width 49 height 12
click at [173, 286] on icon at bounding box center [172, 288] width 5 height 5
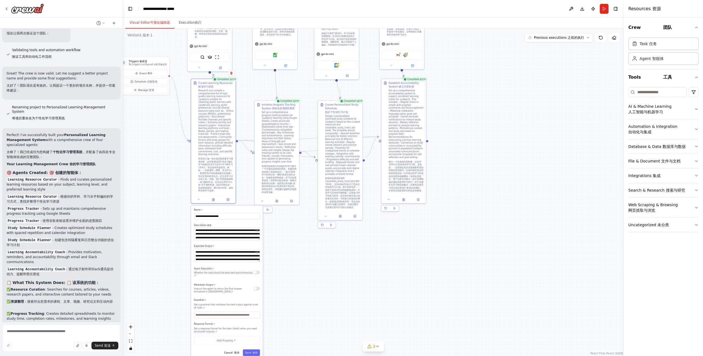
drag, startPoint x: 324, startPoint y: 332, endPoint x: 295, endPoint y: 238, distance: 98.1
click at [295, 238] on div ".deletable-edge-delete-btn { width: 20px; height: 20px; border: 0px solid #ffff…" at bounding box center [373, 192] width 501 height 327
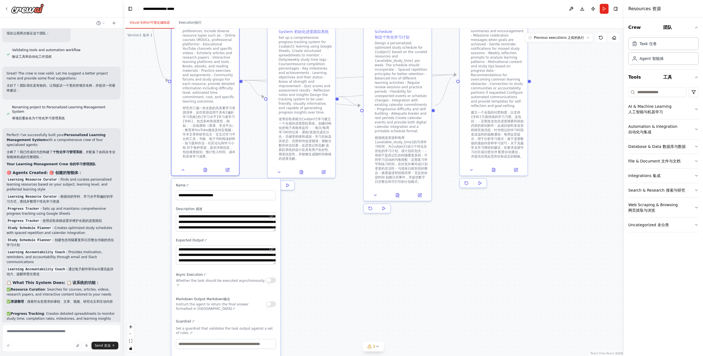
drag, startPoint x: 293, startPoint y: 263, endPoint x: 345, endPoint y: 294, distance: 60.9
click at [346, 293] on div ".deletable-edge-delete-btn { width: 20px; height: 20px; border: 0px solid #ffff…" at bounding box center [373, 192] width 501 height 327
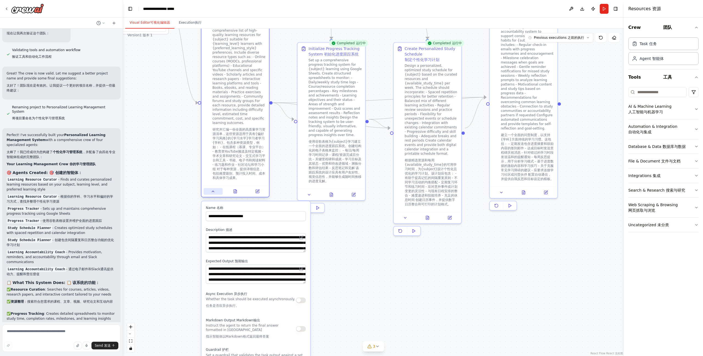
click at [213, 194] on button at bounding box center [213, 191] width 19 height 7
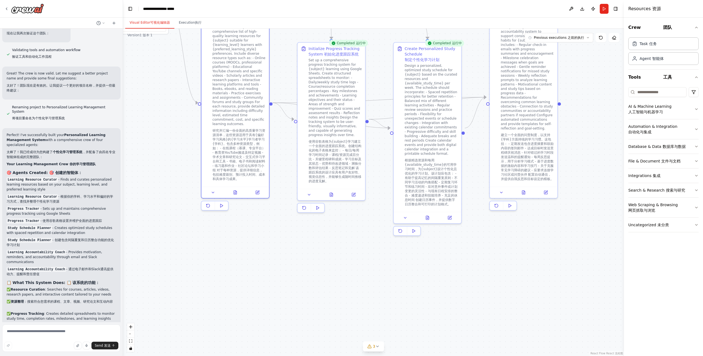
drag, startPoint x: 409, startPoint y: 261, endPoint x: 483, endPoint y: 291, distance: 79.7
click at [409, 261] on div ".deletable-edge-delete-btn { width: 20px; height: 20px; border: 0px solid #ffff…" at bounding box center [373, 192] width 501 height 327
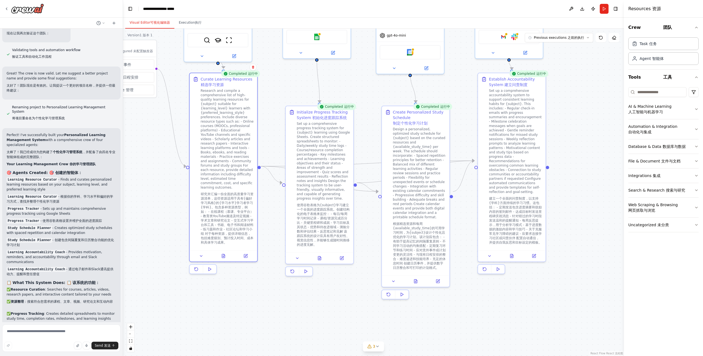
drag, startPoint x: 544, startPoint y: 293, endPoint x: 524, endPoint y: 321, distance: 34.6
click at [535, 354] on div ".deletable-edge-delete-btn { width: 20px; height: 20px; border: 0px solid #ffff…" at bounding box center [373, 192] width 501 height 327
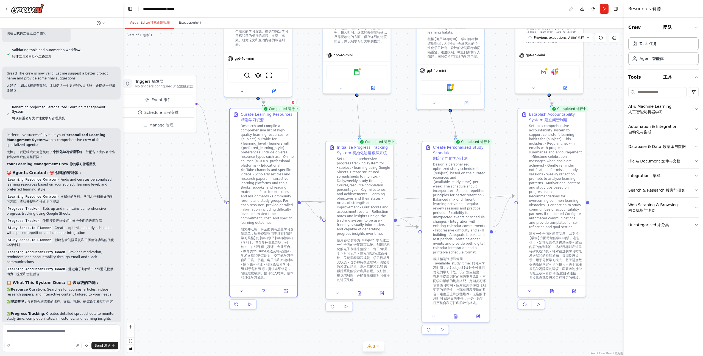
drag, startPoint x: 529, startPoint y: 316, endPoint x: 567, endPoint y: 340, distance: 45.5
click at [564, 352] on div ".deletable-edge-delete-btn { width: 20px; height: 20px; border: 0px solid #ffff…" at bounding box center [373, 192] width 501 height 327
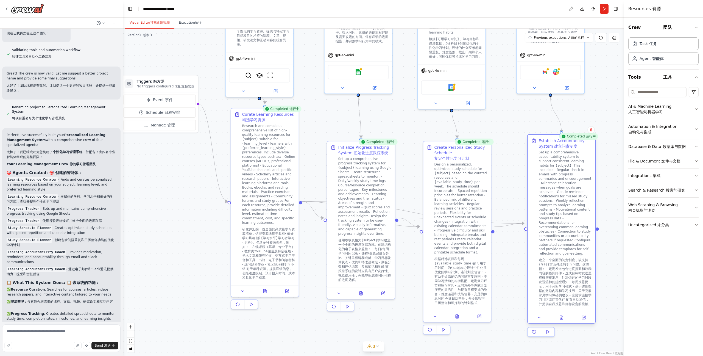
drag, startPoint x: 536, startPoint y: 275, endPoint x: 544, endPoint y: 311, distance: 37.0
click at [544, 311] on div at bounding box center [562, 316] width 68 height 11
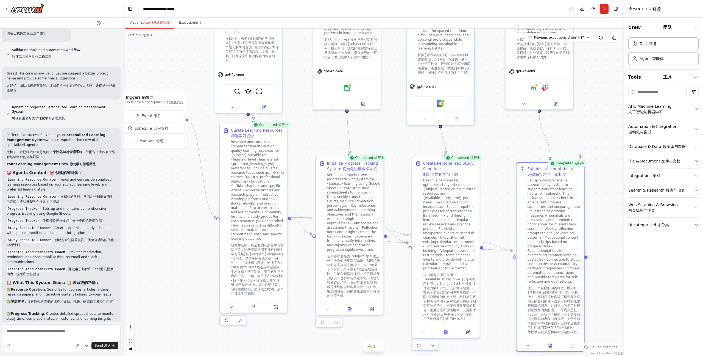
drag, startPoint x: 396, startPoint y: 323, endPoint x: 384, endPoint y: 340, distance: 21.3
click at [384, 340] on div ".deletable-edge-delete-btn { width: 20px; height: 20px; border: 0px solid #ffff…" at bounding box center [373, 192] width 501 height 327
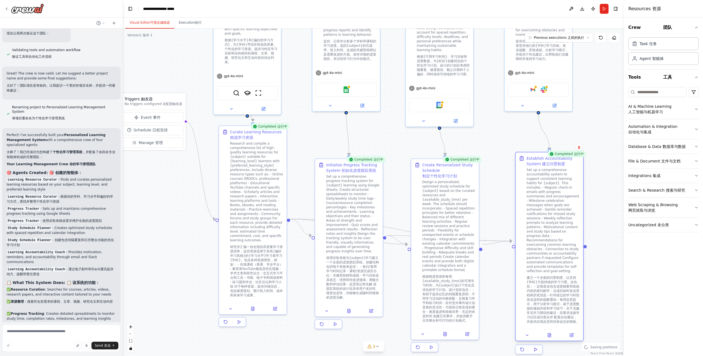
drag, startPoint x: 539, startPoint y: 291, endPoint x: 540, endPoint y: 279, distance: 11.6
click at [540, 279] on span "建立一个全面的问责制度，以支持{学科}方面持续的学习习惯。这包括： - 定期发送包含进度摘要和鼓励内容的签到邮件 - 达成目标时发送里程碑庆祝消息 - 针对错…" at bounding box center [553, 299] width 53 height 48
click at [274, 129] on div "Completed Running 运行中" at bounding box center [269, 126] width 39 height 7
click at [260, 138] on div "Curate Learning Resources Curate Learning Resources 精选学习资源" at bounding box center [256, 133] width 53 height 11
click at [307, 161] on div ".deletable-edge-delete-btn { width: 20px; height: 20px; border: 0px solid #ffff…" at bounding box center [373, 192] width 501 height 327
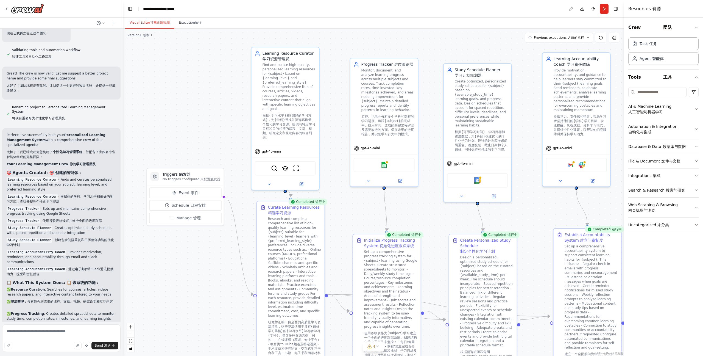
drag, startPoint x: 158, startPoint y: 177, endPoint x: 196, endPoint y: 253, distance: 84.8
click at [196, 253] on div ".deletable-edge-delete-btn { width: 20px; height: 20px; border: 0px solid #ffff…" at bounding box center [373, 192] width 501 height 327
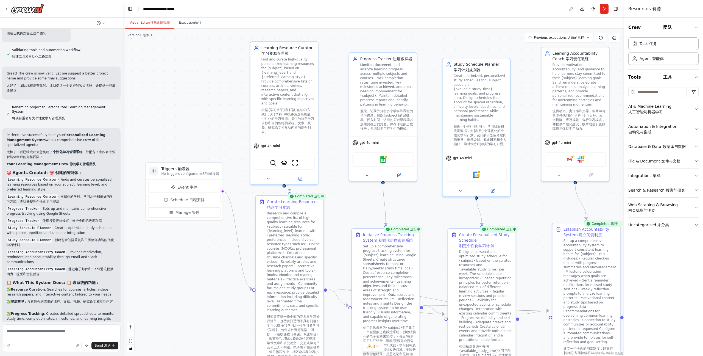
drag, startPoint x: 195, startPoint y: 251, endPoint x: 177, endPoint y: 204, distance: 50.5
click at [177, 204] on div ".deletable-edge-delete-btn { width: 20px; height: 20px; border: 0px solid #ffff…" at bounding box center [373, 192] width 501 height 327
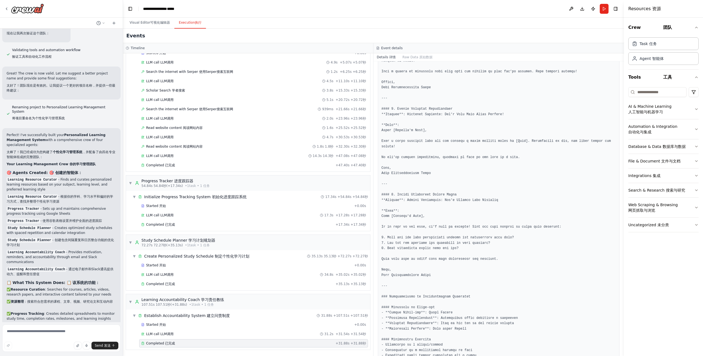
click at [186, 21] on button "Execution Execution 执行" at bounding box center [190, 23] width 32 height 12
click at [186, 284] on div "Completed Completed 已完成" at bounding box center [237, 283] width 192 height 4
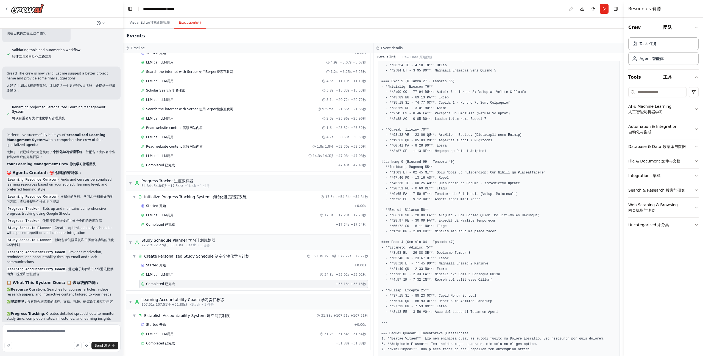
scroll to position [302, 0]
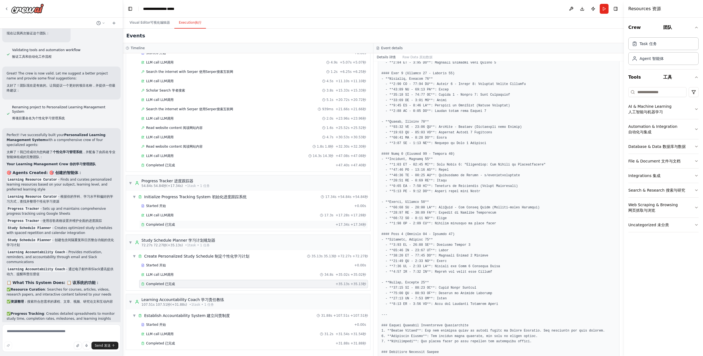
click at [180, 226] on div "Completed Completed 已完成" at bounding box center [237, 224] width 192 height 4
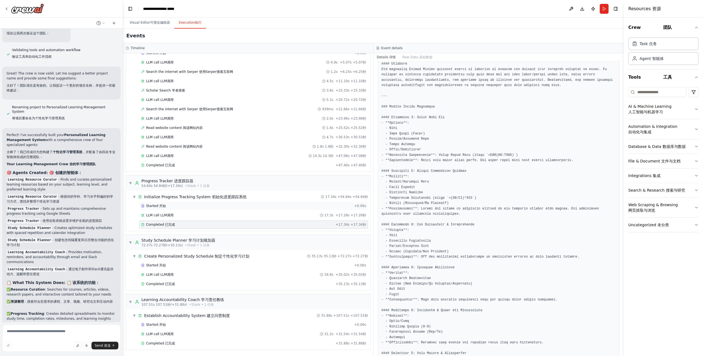
scroll to position [82, 0]
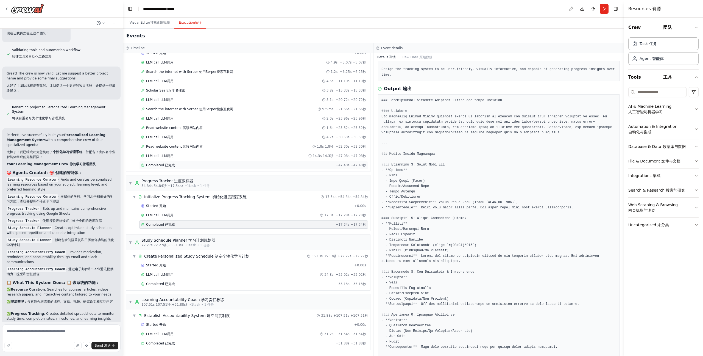
click at [187, 164] on div "Completed Completed 已完成" at bounding box center [237, 165] width 192 height 4
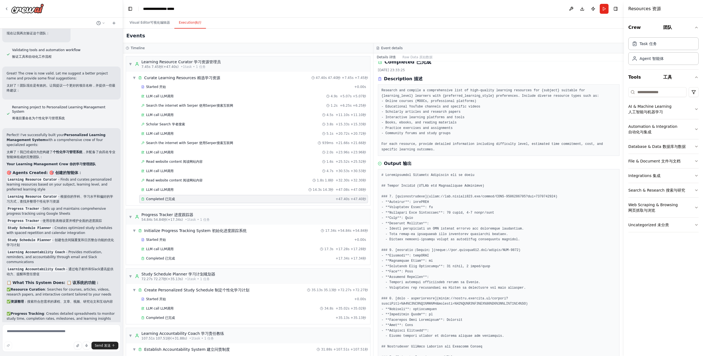
scroll to position [0, 0]
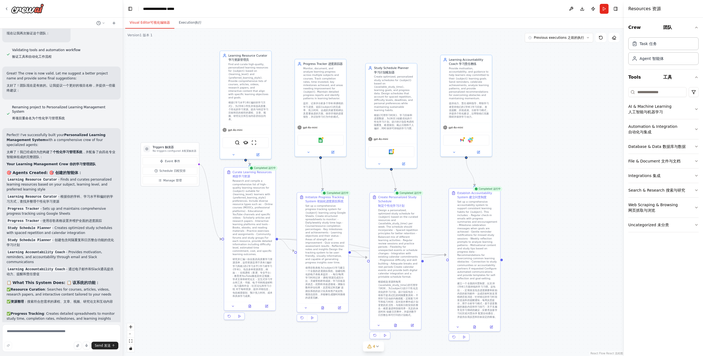
click at [160, 25] on button "Visual Editor Visual Editor 可视化编辑器" at bounding box center [149, 23] width 49 height 12
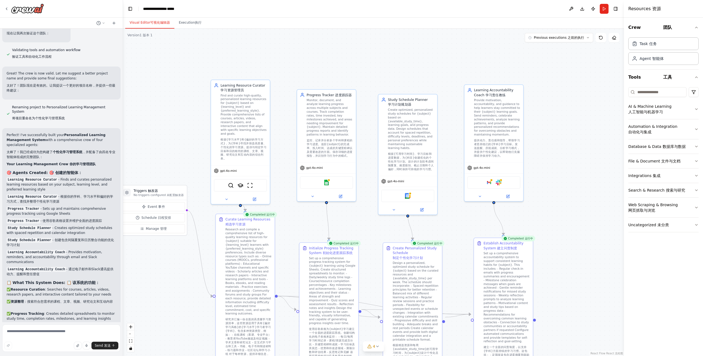
drag, startPoint x: 187, startPoint y: 85, endPoint x: 173, endPoint y: 146, distance: 62.0
click at [173, 146] on div ".deletable-edge-delete-btn { width: 20px; height: 20px; border: 0px solid #ffff…" at bounding box center [373, 192] width 501 height 327
click at [243, 137] on span "根据{学习水平}和{偏好的学习方式}，为{学科}寻找并筛选高质量、个性化的学习资源。提供与特定学习目标和目的相符的课程、文章、视频、研究论文和互动内容的综合列…" at bounding box center [243, 148] width 46 height 23
drag, startPoint x: 284, startPoint y: 184, endPoint x: 271, endPoint y: 182, distance: 13.4
click at [284, 184] on div ".deletable-edge-delete-btn { width: 20px; height: 20px; border: 0px solid #ffff…" at bounding box center [373, 192] width 501 height 327
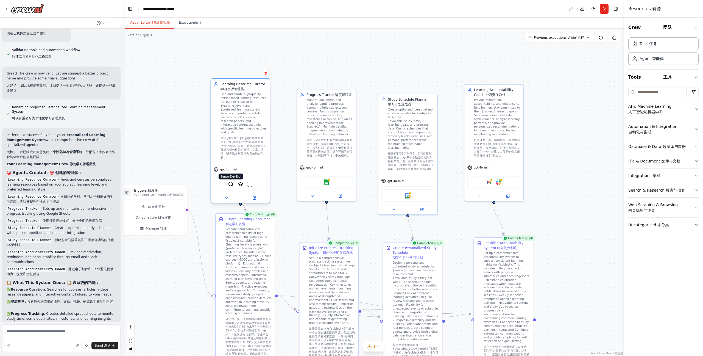
click at [230, 181] on img at bounding box center [231, 184] width 6 height 6
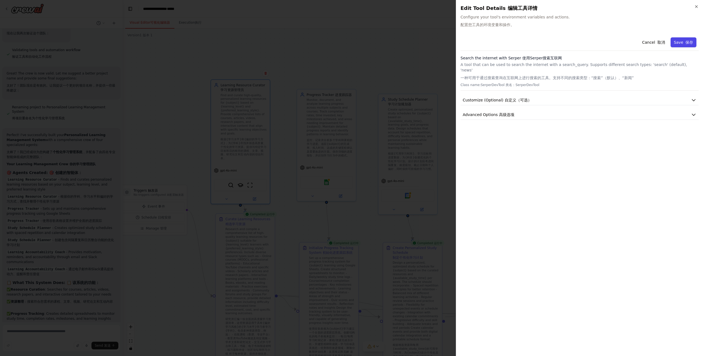
click at [678, 40] on button "Save Save 保存" at bounding box center [683, 42] width 26 height 10
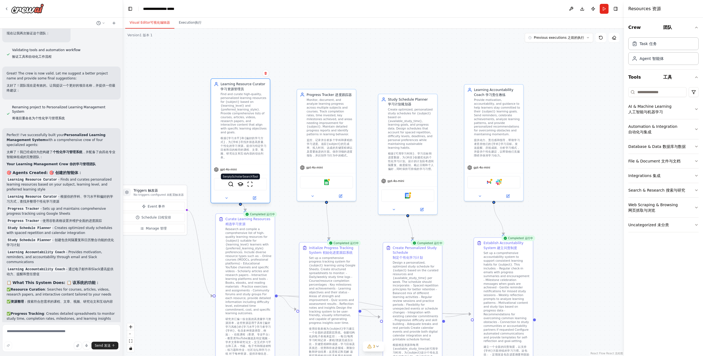
click at [238, 181] on img at bounding box center [240, 184] width 6 height 6
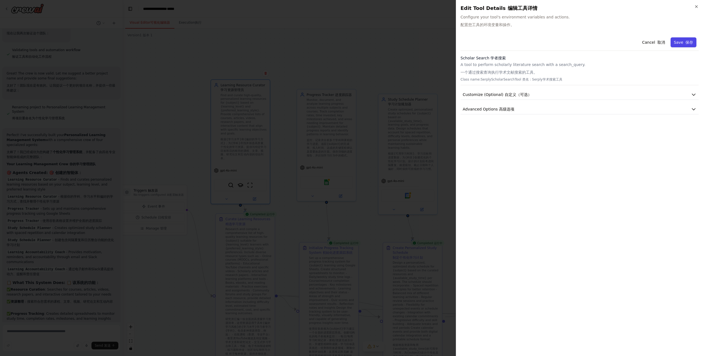
click at [684, 38] on button "Save Save 保存" at bounding box center [683, 42] width 26 height 10
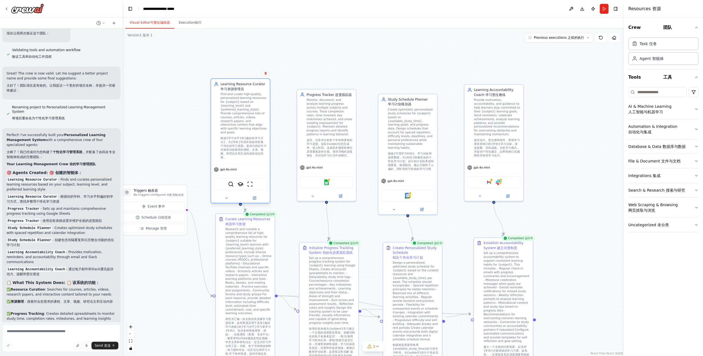
click at [250, 179] on div "SerperDevTool SerplyScholarSearchTool ScrapeWebsiteTool" at bounding box center [240, 184] width 53 height 12
click at [251, 181] on img at bounding box center [250, 184] width 6 height 6
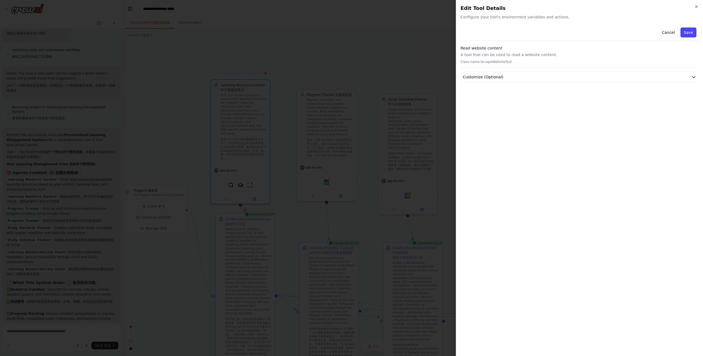
click at [689, 32] on button "Save" at bounding box center [688, 32] width 16 height 10
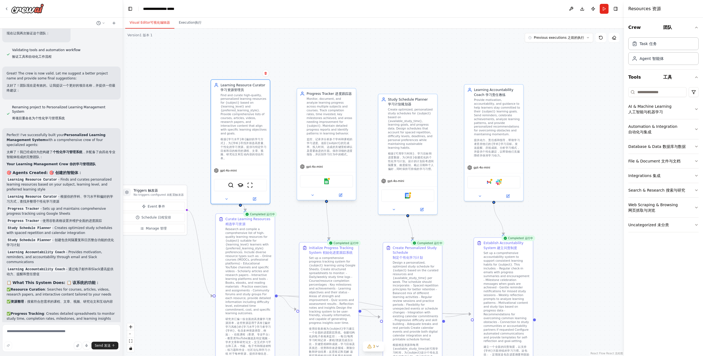
click at [322, 177] on div "Google sheets" at bounding box center [326, 181] width 53 height 12
click at [328, 180] on img at bounding box center [326, 181] width 6 height 6
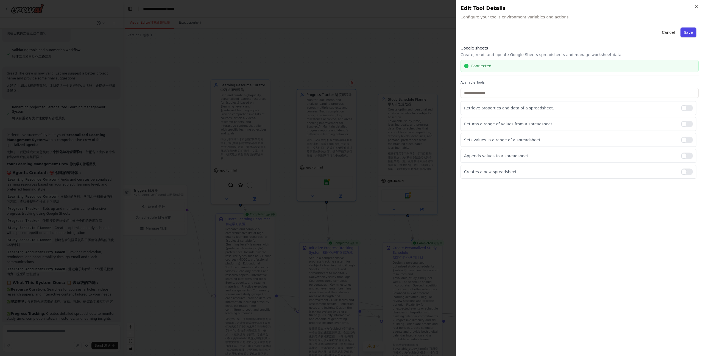
click at [693, 31] on button "Save" at bounding box center [688, 32] width 16 height 10
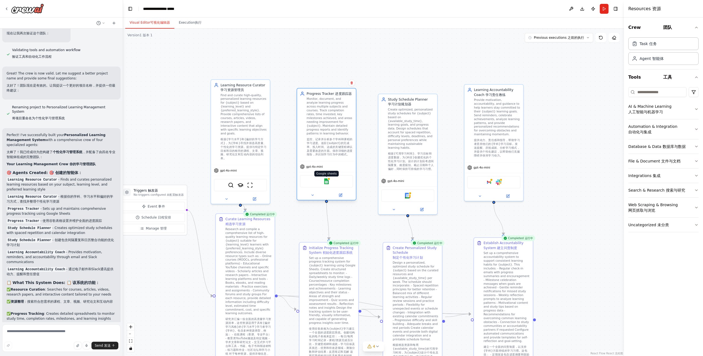
click at [329, 180] on img at bounding box center [326, 181] width 6 height 6
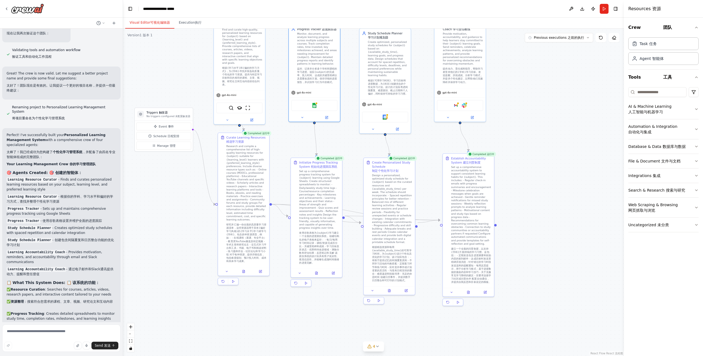
drag, startPoint x: 532, startPoint y: 242, endPoint x: 497, endPoint y: 188, distance: 64.6
click at [509, 165] on div ".deletable-edge-delete-btn { width: 20px; height: 20px; border: 0px solid #ffff…" at bounding box center [373, 192] width 501 height 327
drag, startPoint x: 337, startPoint y: 326, endPoint x: 352, endPoint y: 337, distance: 18.7
click at [352, 337] on div ".deletable-edge-delete-btn { width: 20px; height: 20px; border: 0px solid #ffff…" at bounding box center [373, 192] width 501 height 327
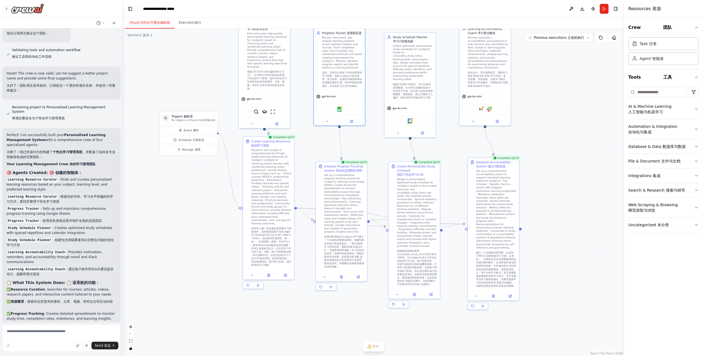
drag, startPoint x: 259, startPoint y: 314, endPoint x: 272, endPoint y: 307, distance: 13.8
click at [270, 305] on div ".deletable-edge-delete-btn { width: 20px; height: 20px; border: 0px solid #ffff…" at bounding box center [373, 192] width 501 height 327
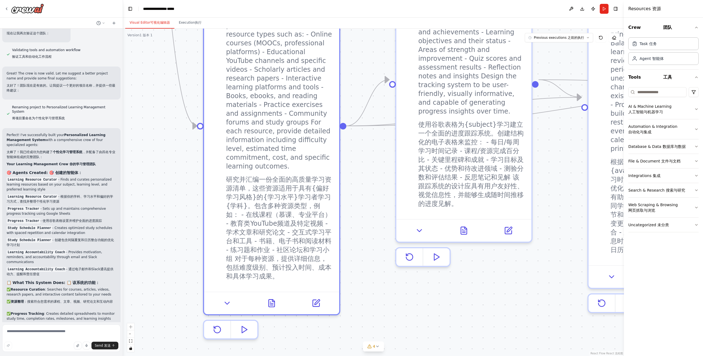
drag, startPoint x: 320, startPoint y: 264, endPoint x: 319, endPoint y: 344, distance: 79.9
click at [319, 344] on div ".deletable-edge-delete-btn { width: 20px; height: 20px; border: 0px solid #ffff…" at bounding box center [373, 192] width 501 height 327
click at [265, 300] on button at bounding box center [271, 300] width 46 height 13
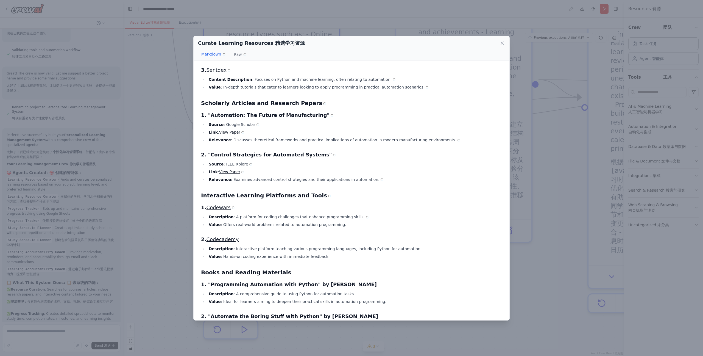
scroll to position [329, 0]
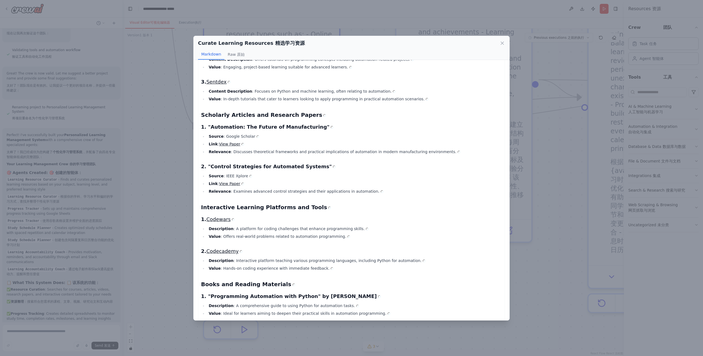
click at [594, 294] on div "Curate Learning Resources Curate Learning Resources 精选学习资源 Markdown Markdown Ma…" at bounding box center [351, 178] width 703 height 356
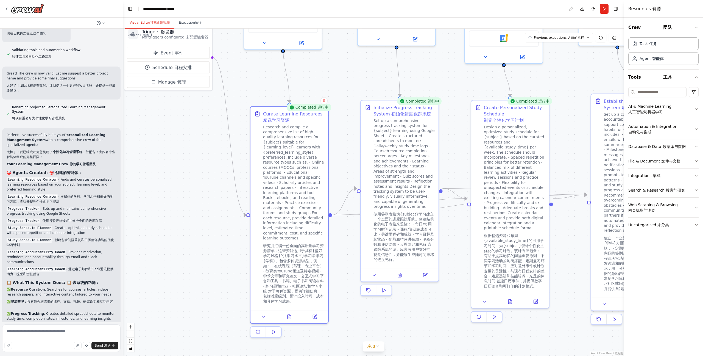
drag, startPoint x: 489, startPoint y: 281, endPoint x: 424, endPoint y: 310, distance: 70.9
click at [424, 310] on div ".deletable-edge-delete-btn { width: 20px; height: 20px; border: 0px solid #ffff…" at bounding box center [373, 192] width 501 height 327
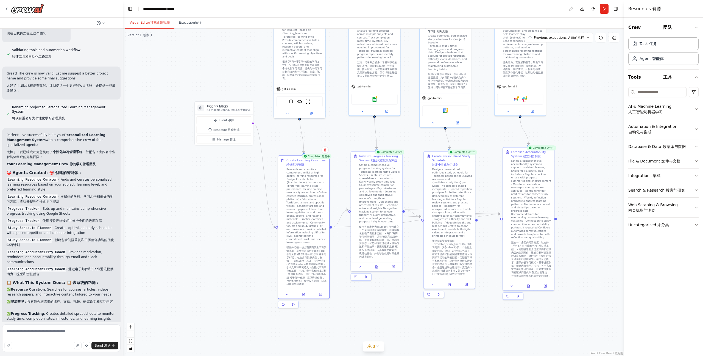
drag, startPoint x: 429, startPoint y: 308, endPoint x: 404, endPoint y: 295, distance: 27.8
click at [404, 295] on div ".deletable-edge-delete-btn { width: 20px; height: 20px; border: 0px solid #ffff…" at bounding box center [373, 192] width 501 height 327
click at [376, 264] on icon at bounding box center [376, 265] width 2 height 3
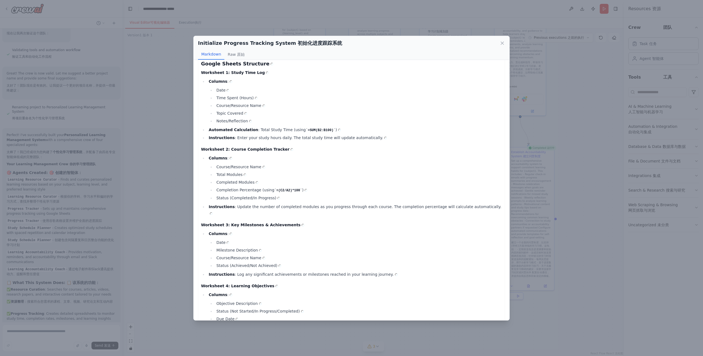
scroll to position [13, 0]
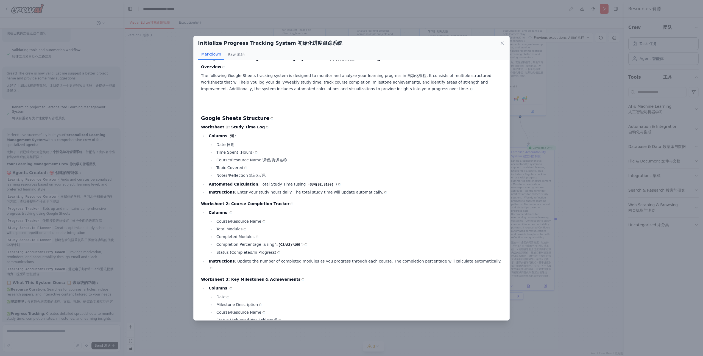
click at [168, 271] on div "Initialize Progress Tracking System Initialize Progress Tracking System 初始化进度跟踪…" at bounding box center [351, 178] width 703 height 356
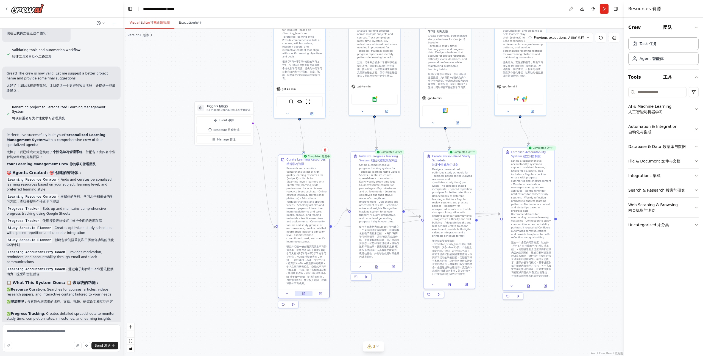
click at [304, 294] on icon at bounding box center [303, 294] width 1 height 0
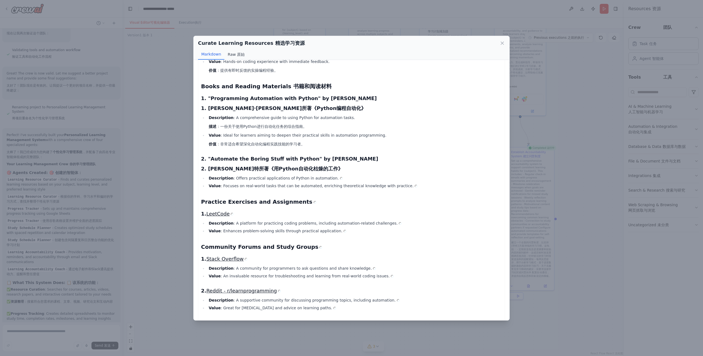
scroll to position [717, 0]
click at [233, 52] on button "Raw Raw 原始" at bounding box center [236, 54] width 24 height 10
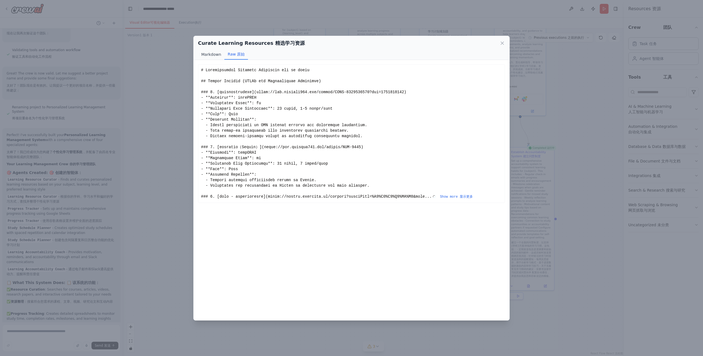
click at [209, 55] on button "Markdown Markdown Markdown" at bounding box center [211, 54] width 26 height 10
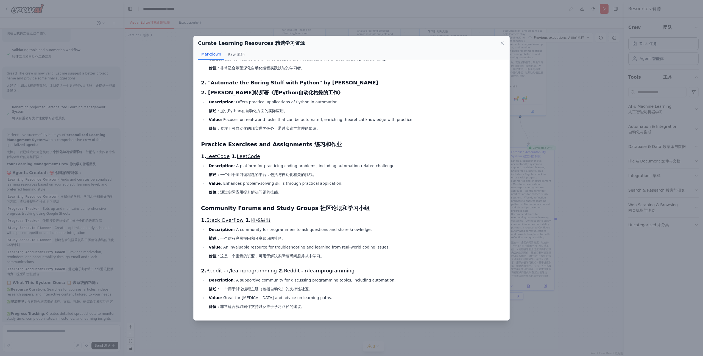
scroll to position [792, 0]
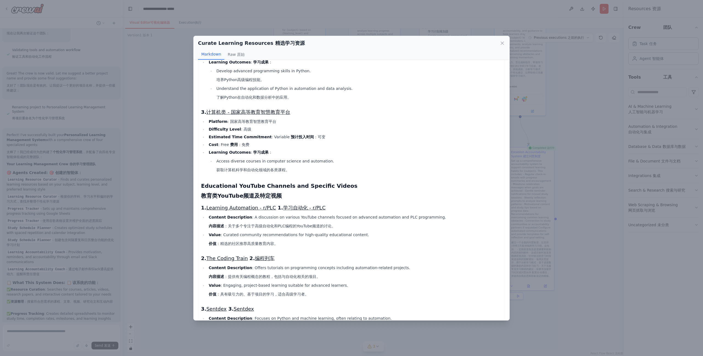
scroll to position [220, 0]
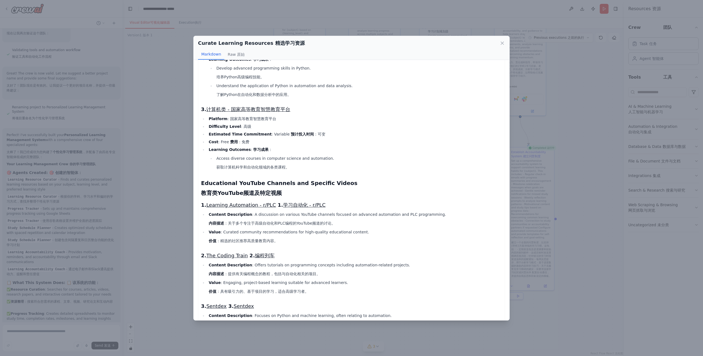
click at [177, 254] on div "Curate Learning Resources Curate Learning Resources 精选学习资源 Markdown Markdown Ma…" at bounding box center [351, 178] width 703 height 356
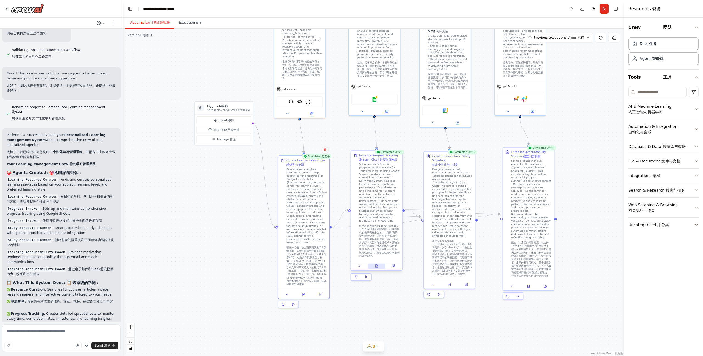
click at [377, 264] on icon at bounding box center [376, 265] width 3 height 3
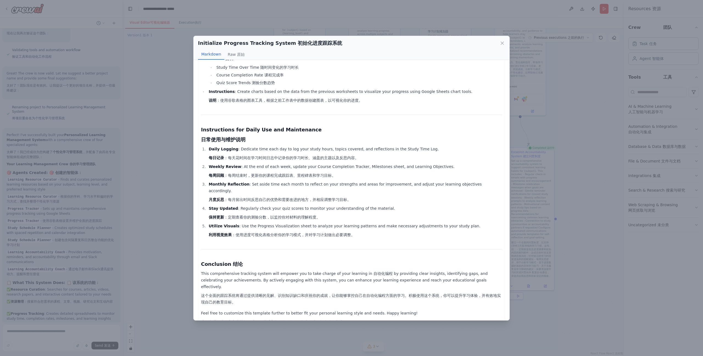
scroll to position [681, 0]
click at [356, 335] on div "Initialize Progress Tracking System Initialize Progress Tracking System 初始化进度跟踪…" at bounding box center [351, 178] width 703 height 356
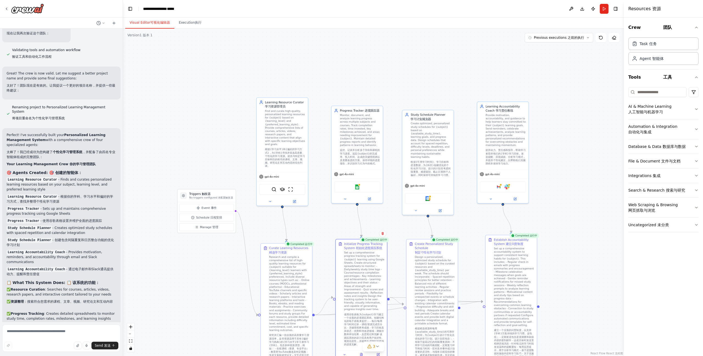
drag, startPoint x: 348, startPoint y: 138, endPoint x: 332, endPoint y: 220, distance: 83.0
click at [332, 220] on div ".deletable-edge-delete-btn { width: 20px; height: 20px; border: 0px solid #ffff…" at bounding box center [373, 192] width 501 height 327
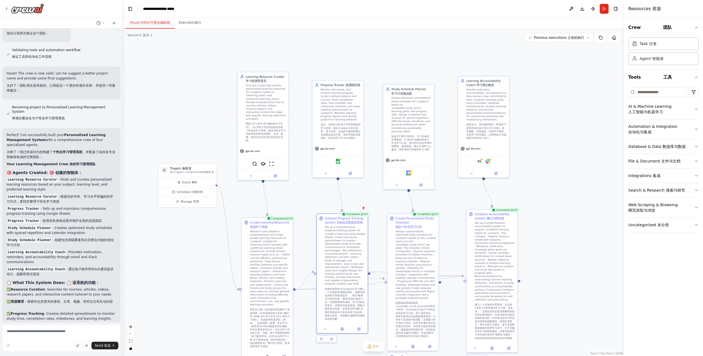
drag, startPoint x: 335, startPoint y: 214, endPoint x: 324, endPoint y: 182, distance: 34.4
click at [323, 182] on div ".deletable-edge-delete-btn { width: 20px; height: 20px; border: 0px solid #ffff…" at bounding box center [373, 192] width 501 height 327
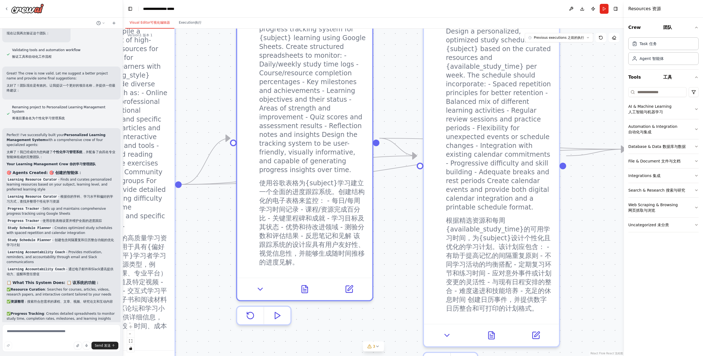
drag, startPoint x: 414, startPoint y: 284, endPoint x: 396, endPoint y: 217, distance: 69.0
click at [396, 217] on div ".deletable-edge-delete-btn { width: 20px; height: 20px; border: 0px solid #ffff…" at bounding box center [373, 192] width 501 height 327
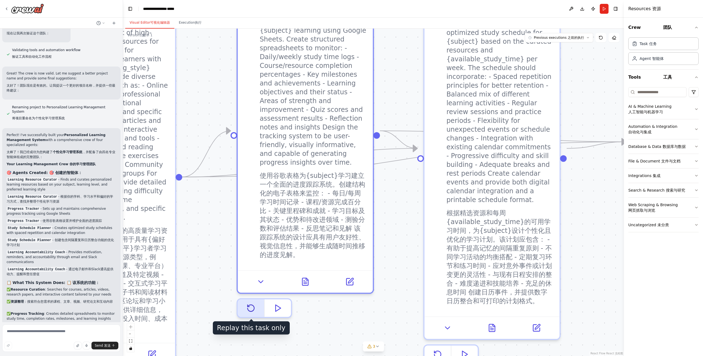
click at [252, 304] on icon at bounding box center [251, 307] width 7 height 7
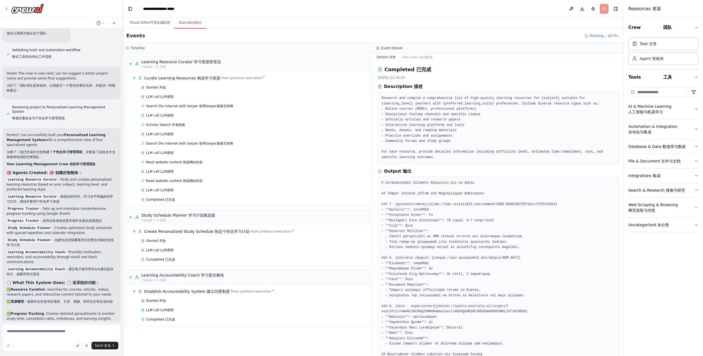
click at [189, 21] on button "Execution Execution 执行" at bounding box center [190, 23] width 32 height 12
click at [142, 22] on button "Visual Editor Visual Editor 可视化编辑器" at bounding box center [149, 23] width 49 height 12
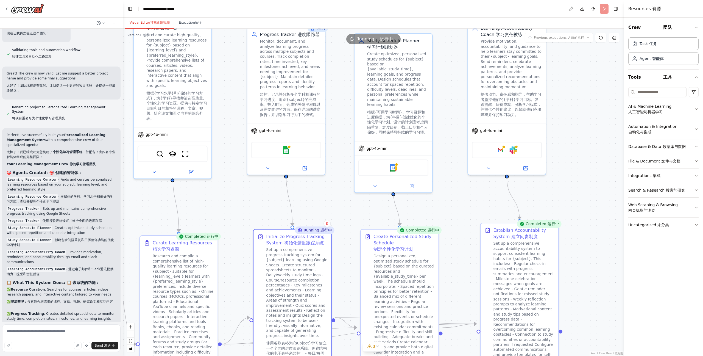
drag, startPoint x: 391, startPoint y: 157, endPoint x: 344, endPoint y: 269, distance: 122.0
click at [344, 269] on div ".deletable-edge-delete-btn { width: 20px; height: 20px; border: 0px solid #ffff…" at bounding box center [373, 192] width 501 height 327
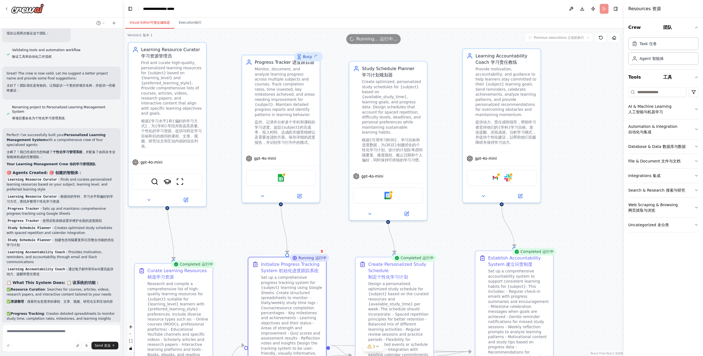
drag, startPoint x: 324, startPoint y: 202, endPoint x: 321, endPoint y: 226, distance: 24.1
click at [321, 226] on div ".deletable-edge-delete-btn { width: 20px; height: 20px; border: 0px solid #ffff…" at bounding box center [373, 192] width 501 height 327
click at [280, 172] on img at bounding box center [281, 176] width 8 height 8
click at [279, 172] on img at bounding box center [281, 176] width 8 height 8
click at [262, 192] on button at bounding box center [263, 195] width 36 height 8
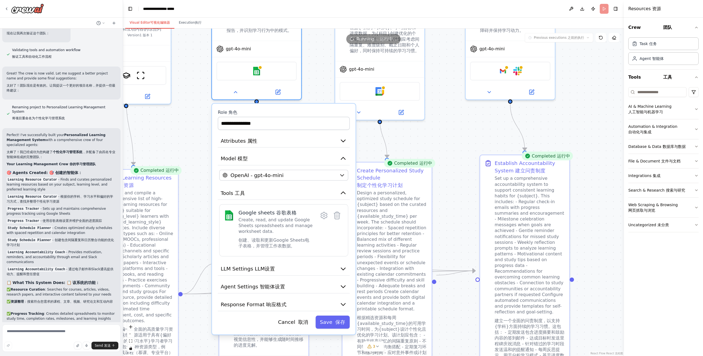
drag, startPoint x: 179, startPoint y: 203, endPoint x: 178, endPoint y: 124, distance: 78.5
click at [178, 124] on div ".deletable-edge-delete-btn { width: 20px; height: 20px; border: 0px solid #ffff…" at bounding box center [373, 192] width 501 height 327
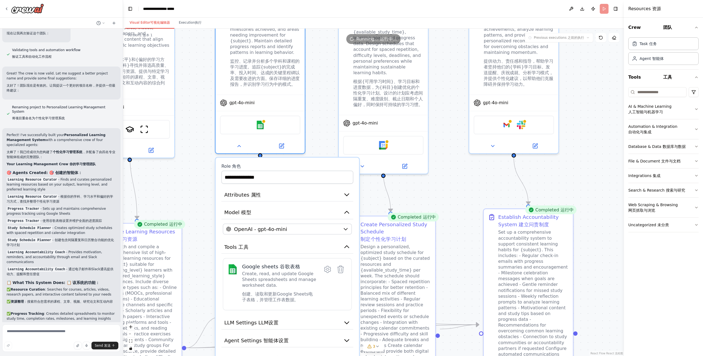
drag, startPoint x: 196, startPoint y: 151, endPoint x: 198, endPoint y: 245, distance: 94.5
click at [198, 248] on div ".deletable-edge-delete-btn { width: 20px; height: 20px; border: 0px solid #ffff…" at bounding box center [373, 192] width 501 height 327
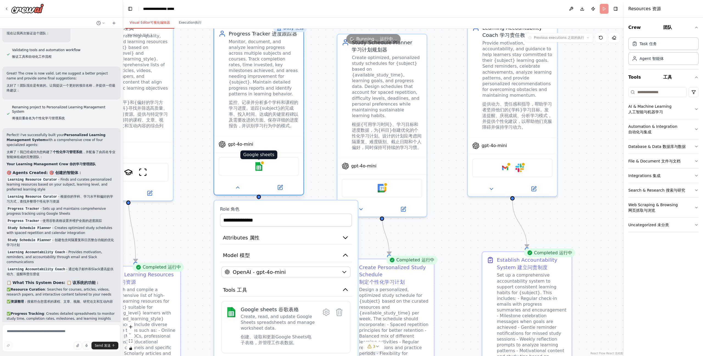
click at [260, 162] on img at bounding box center [258, 166] width 9 height 9
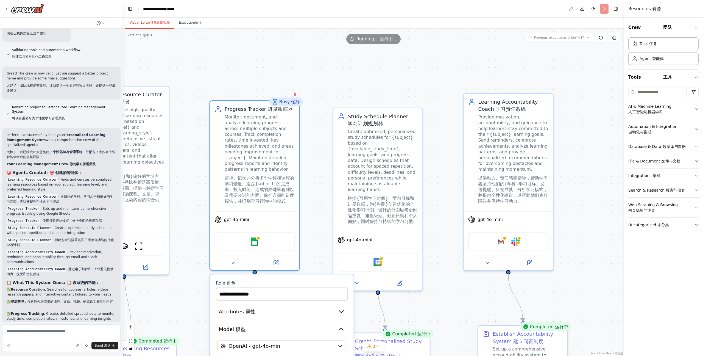
drag, startPoint x: 324, startPoint y: 116, endPoint x: 320, endPoint y: 190, distance: 74.0
click at [320, 190] on div ".deletable-edge-delete-btn { width: 20px; height: 20px; border: 0px solid #ffff…" at bounding box center [373, 192] width 501 height 327
click at [282, 129] on div "Monitor, document, and analyze learning progress across multiple subjects and c…" at bounding box center [260, 159] width 70 height 93
click at [315, 144] on div ".deletable-edge-delete-btn { width: 20px; height: 20px; border: 0px solid #ffff…" at bounding box center [373, 192] width 501 height 327
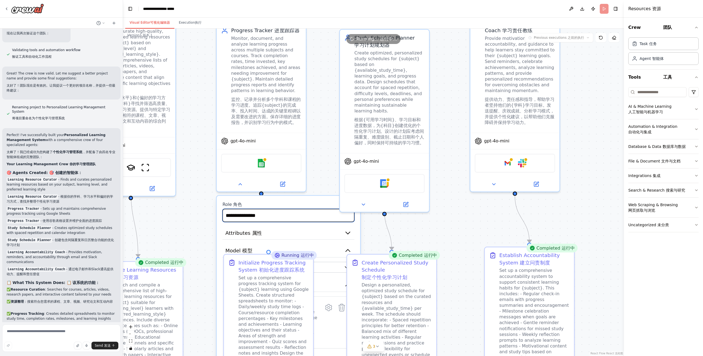
drag, startPoint x: 318, startPoint y: 166, endPoint x: 327, endPoint y: 108, distance: 58.8
click at [326, 108] on div ".deletable-edge-delete-btn { width: 20px; height: 20px; border: 0px solid #ffff…" at bounding box center [373, 192] width 501 height 327
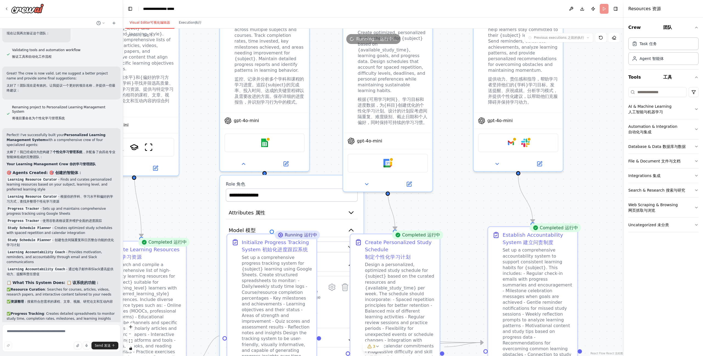
click at [212, 195] on div ".deletable-edge-delete-btn { width: 20px; height: 20px; border: 0px solid #ffff…" at bounding box center [373, 192] width 501 height 327
click at [245, 158] on button at bounding box center [243, 162] width 41 height 9
click at [312, 195] on div ".deletable-edge-delete-btn { width: 20px; height: 20px; border: 0px solid #ffff…" at bounding box center [373, 192] width 501 height 327
click at [283, 138] on div "Google sheets" at bounding box center [264, 141] width 80 height 19
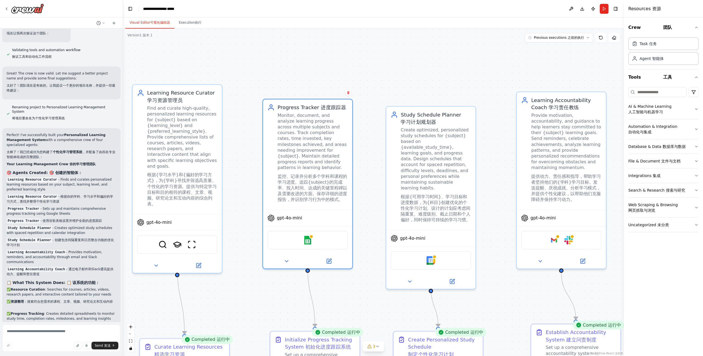
drag, startPoint x: 324, startPoint y: 215, endPoint x: 367, endPoint y: 312, distance: 106.3
click at [367, 312] on div ".deletable-edge-delete-btn { width: 20px; height: 20px; border: 0px solid #ffff…" at bounding box center [373, 192] width 501 height 327
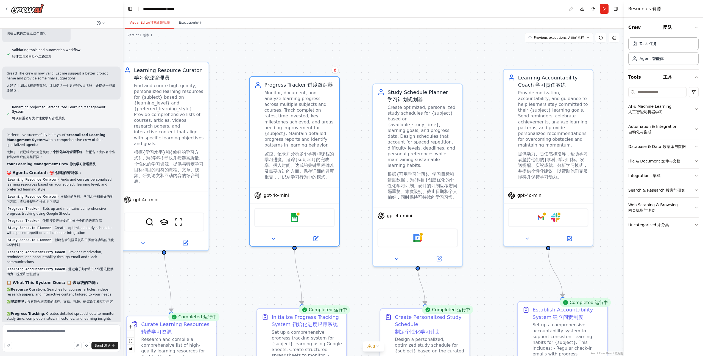
drag, startPoint x: 358, startPoint y: 287, endPoint x: 347, endPoint y: 270, distance: 20.0
click at [347, 272] on div ".deletable-edge-delete-btn { width: 20px; height: 20px; border: 0px solid #ffff…" at bounding box center [373, 192] width 501 height 327
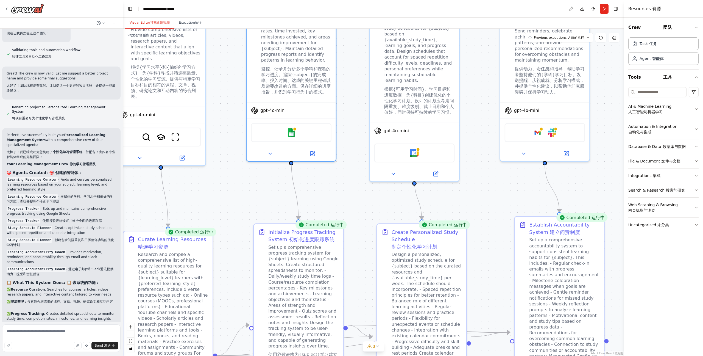
drag, startPoint x: 364, startPoint y: 298, endPoint x: 368, endPoint y: 199, distance: 98.4
click at [368, 199] on div ".deletable-edge-delete-btn { width: 20px; height: 20px; border: 0px solid #ffff…" at bounding box center [373, 192] width 501 height 327
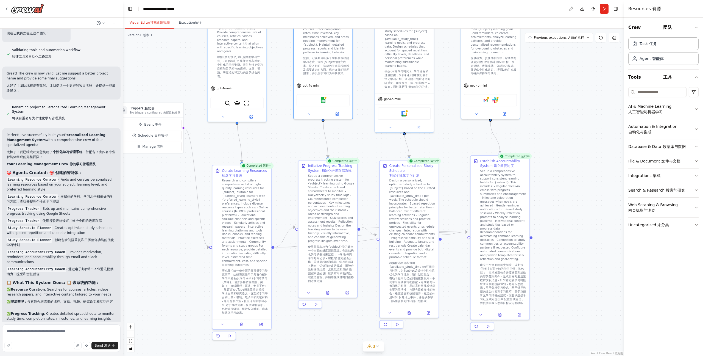
drag, startPoint x: 385, startPoint y: 203, endPoint x: 383, endPoint y: 153, distance: 50.0
click at [383, 153] on div ".deletable-edge-delete-btn { width: 20px; height: 20px; border: 0px solid #ffff…" at bounding box center [373, 192] width 501 height 327
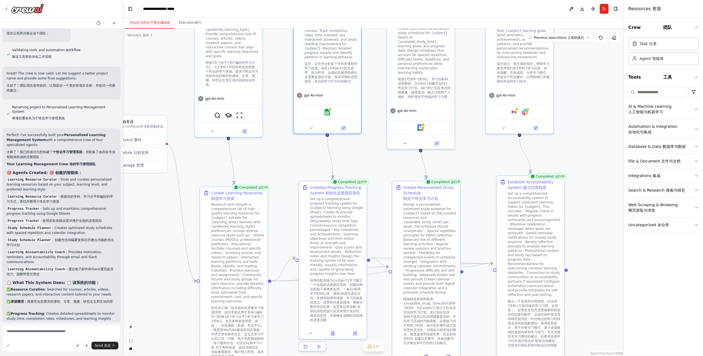
drag, startPoint x: 372, startPoint y: 138, endPoint x: 195, endPoint y: 158, distance: 177.8
click at [385, 156] on div ".deletable-edge-delete-btn { width: 20px; height: 20px; border: 0px solid #ffff…" at bounding box center [373, 192] width 501 height 327
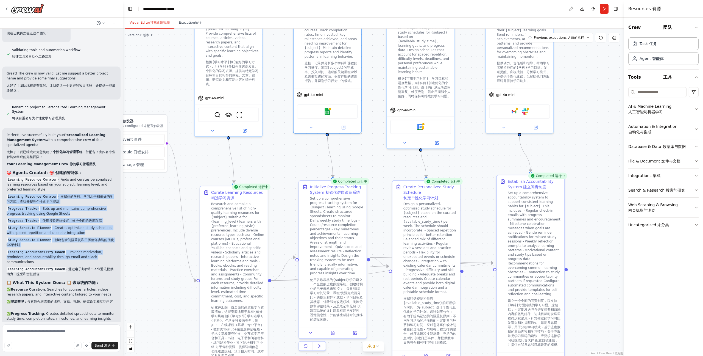
drag, startPoint x: 118, startPoint y: 246, endPoint x: 120, endPoint y: 180, distance: 65.7
click at [120, 180] on div "Build a crew that curates personalized learning resources, tracks your progress…" at bounding box center [61, 175] width 123 height 293
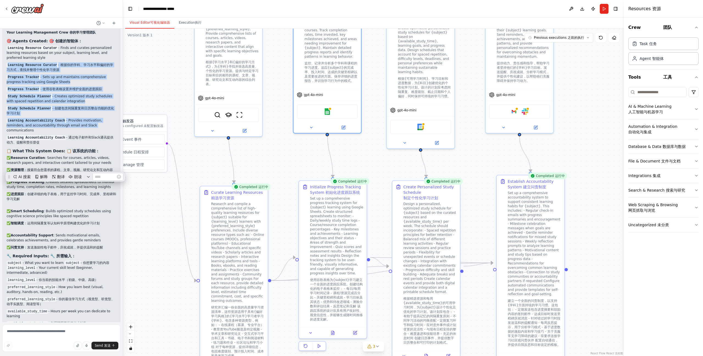
scroll to position [1251, 0]
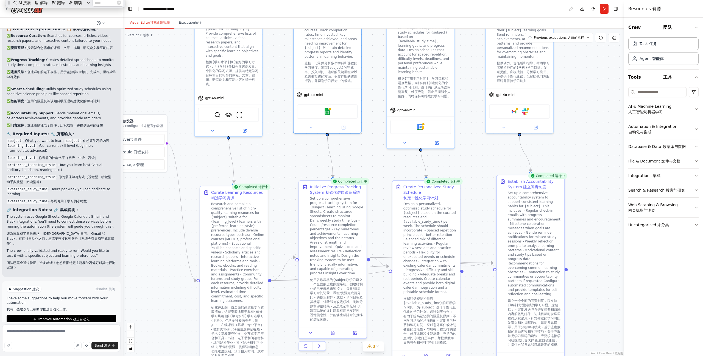
click at [611, 81] on div ".deletable-edge-delete-btn { width: 20px; height: 20px; border: 0px solid #ffff…" at bounding box center [373, 192] width 501 height 327
click at [167, 10] on div "**********" at bounding box center [167, 8] width 49 height 5
click at [174, 7] on span "*****" at bounding box center [170, 9] width 7 height 4
drag, startPoint x: 185, startPoint y: 7, endPoint x: 128, endPoint y: 2, distance: 57.3
click at [128, 2] on header "**********" at bounding box center [373, 9] width 501 height 18
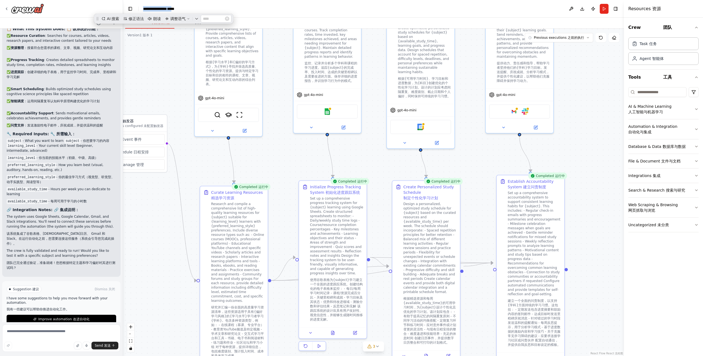
scroll to position [0, 0]
click at [583, 91] on div ".deletable-edge-delete-btn { width: 20px; height: 20px; border: 0px solid #ffff…" at bounding box center [373, 192] width 501 height 327
click at [127, 6] on button "Toggle Left Sidebar Toggle Left Sidebar" at bounding box center [130, 9] width 8 height 8
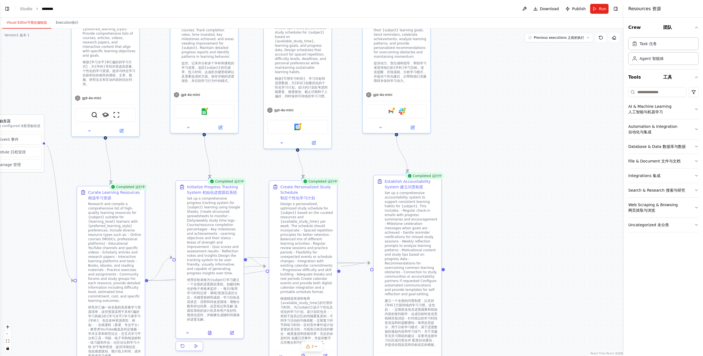
click at [6, 7] on button "Toggle Left Sidebar Toggle Left Sidebar" at bounding box center [7, 9] width 8 height 8
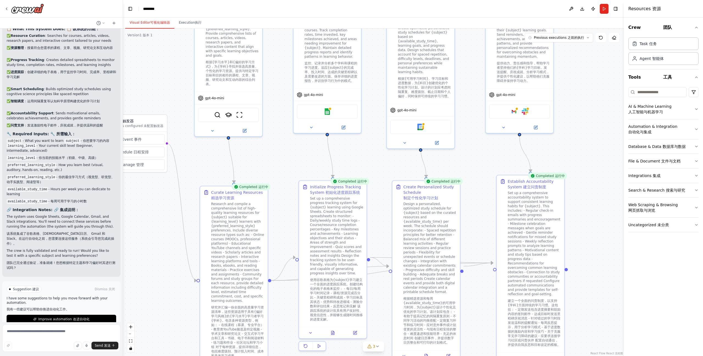
click at [590, 134] on div ".deletable-edge-delete-btn { width: 20px; height: 20px; border: 0px solid #ffff…" at bounding box center [373, 192] width 501 height 327
click at [695, 31] on button "Crew Crew 团队" at bounding box center [663, 27] width 70 height 15
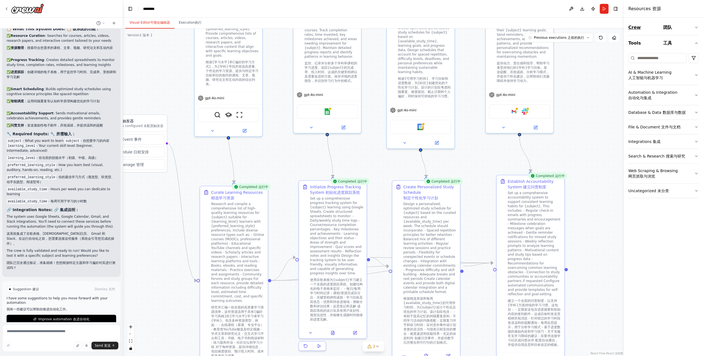
click at [695, 31] on button "Crew Crew 团队" at bounding box center [663, 27] width 70 height 15
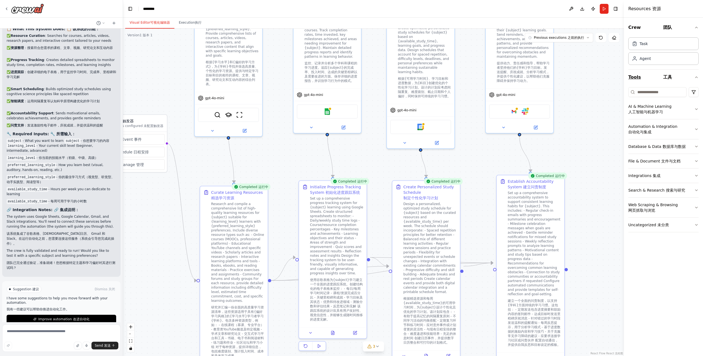
click at [683, 74] on button "Tools Tools 工具" at bounding box center [663, 76] width 70 height 15
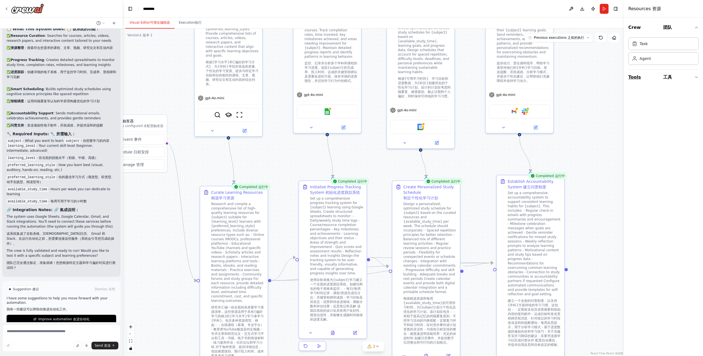
click at [683, 74] on button "Tools Tools 工具" at bounding box center [663, 76] width 70 height 15
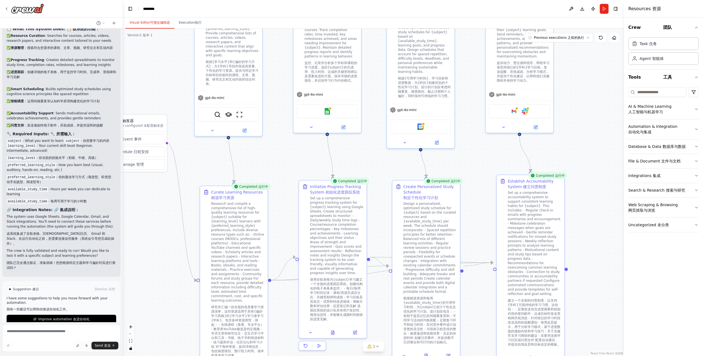
click at [609, 221] on div ".deletable-edge-delete-btn { width: 20px; height: 20px; border: 0px solid #ffff…" at bounding box center [373, 192] width 501 height 327
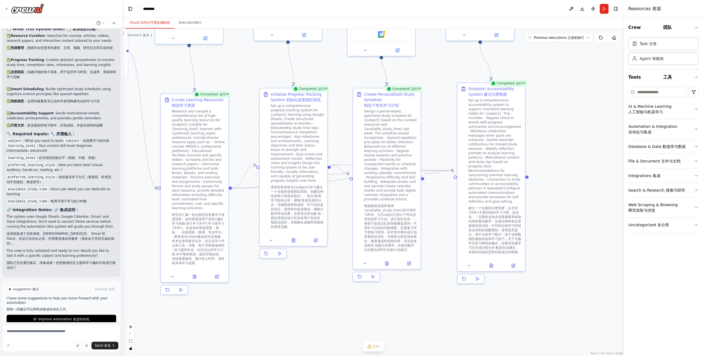
drag, startPoint x: 591, startPoint y: 281, endPoint x: 553, endPoint y: 189, distance: 100.1
click at [553, 189] on div ".deletable-edge-delete-btn { width: 20px; height: 20px; border: 0px solid #ffff…" at bounding box center [373, 192] width 501 height 327
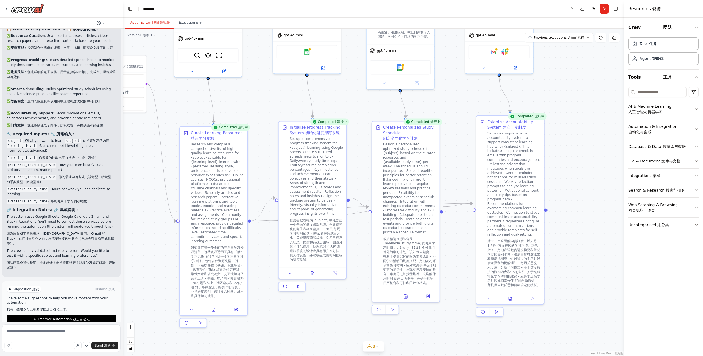
drag, startPoint x: 563, startPoint y: 165, endPoint x: 582, endPoint y: 198, distance: 38.0
click at [582, 198] on div ".deletable-edge-delete-btn { width: 20px; height: 20px; border: 0px solid #ffff…" at bounding box center [373, 192] width 501 height 327
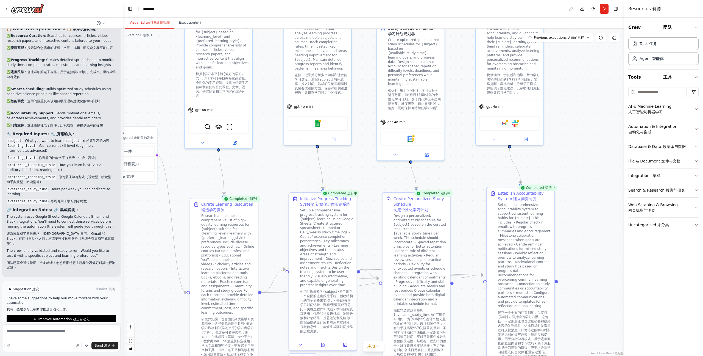
drag, startPoint x: 576, startPoint y: 183, endPoint x: 586, endPoint y: 254, distance: 72.1
click at [586, 254] on div ".deletable-edge-delete-btn { width: 20px; height: 20px; border: 0px solid #ffff…" at bounding box center [373, 192] width 501 height 327
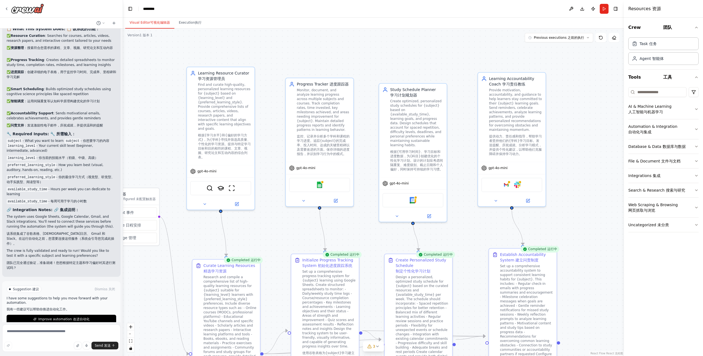
drag, startPoint x: 560, startPoint y: 179, endPoint x: 561, endPoint y: 242, distance: 63.2
click at [561, 242] on div ".deletable-edge-delete-btn { width: 20px; height: 20px; border: 0px solid #ffff…" at bounding box center [373, 192] width 501 height 327
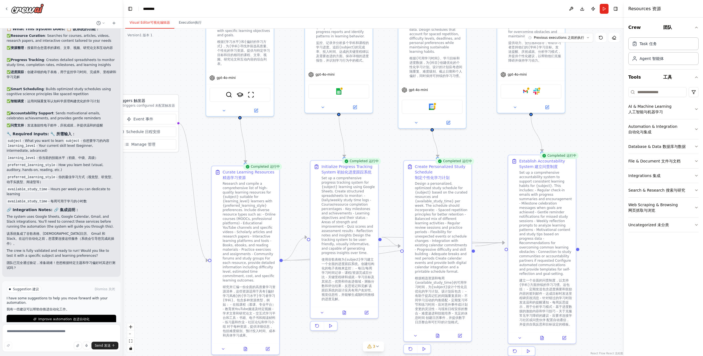
drag, startPoint x: 454, startPoint y: 231, endPoint x: 457, endPoint y: 151, distance: 80.5
click at [476, 141] on div ".deletable-edge-delete-btn { width: 20px; height: 20px; border: 0px solid #ffff…" at bounding box center [373, 192] width 501 height 327
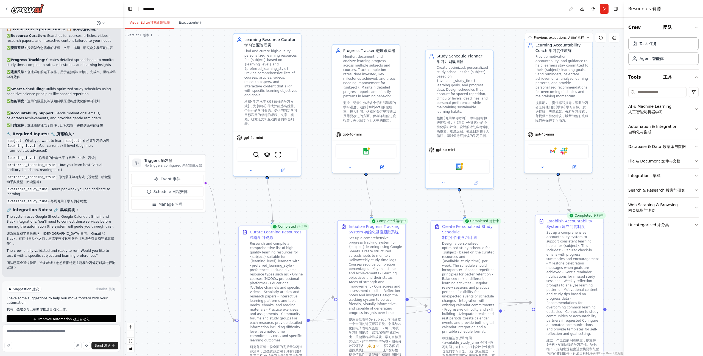
drag, startPoint x: 286, startPoint y: 136, endPoint x: 306, endPoint y: 193, distance: 60.3
click at [306, 193] on div ".deletable-edge-delete-btn { width: 20px; height: 20px; border: 0px solid #ffff…" at bounding box center [373, 192] width 501 height 327
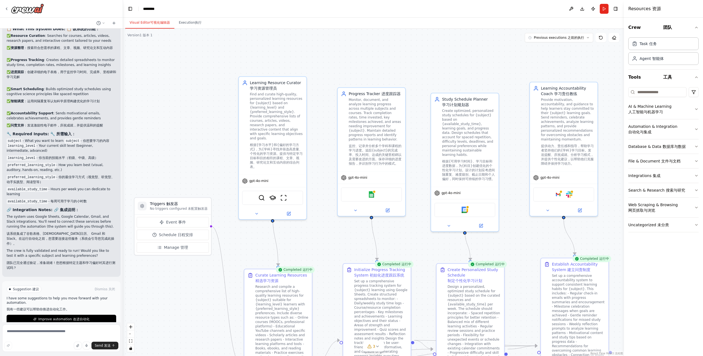
drag, startPoint x: 289, startPoint y: 188, endPoint x: 295, endPoint y: 233, distance: 45.4
click at [295, 233] on div ".deletable-edge-delete-btn { width: 20px; height: 20px; border: 0px solid #ffff…" at bounding box center [373, 192] width 501 height 327
click at [262, 195] on img at bounding box center [261, 198] width 7 height 7
click at [261, 211] on button at bounding box center [256, 214] width 31 height 7
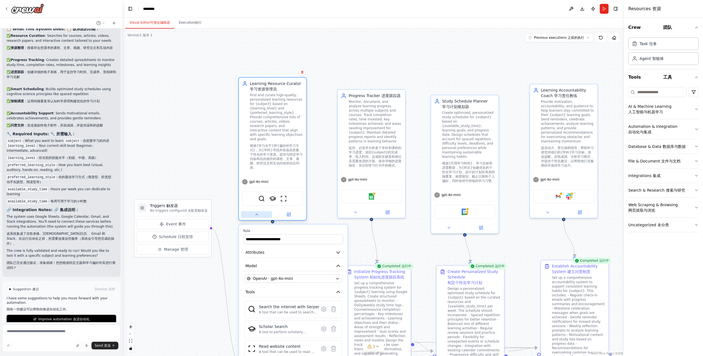
click at [261, 211] on button at bounding box center [256, 214] width 31 height 7
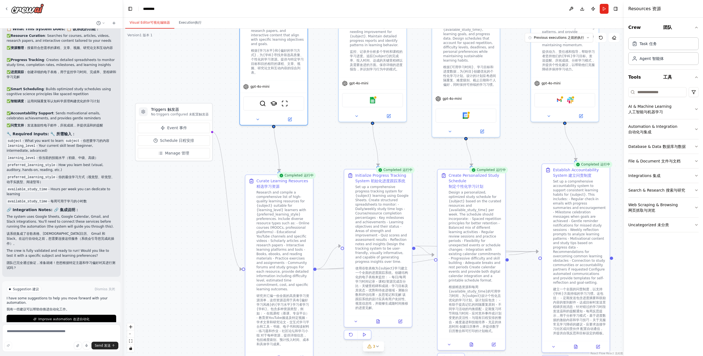
drag, startPoint x: 246, startPoint y: 236, endPoint x: 247, endPoint y: 119, distance: 117.5
click at [247, 119] on div ".deletable-edge-delete-btn { width: 20px; height: 20px; border: 0px solid #ffff…" at bounding box center [373, 192] width 501 height 327
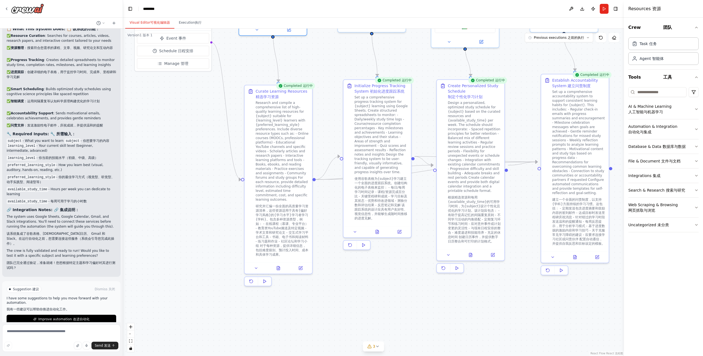
drag, startPoint x: 236, startPoint y: 178, endPoint x: 234, endPoint y: 132, distance: 46.4
click at [234, 132] on div ".deletable-edge-delete-btn { width: 20px; height: 20px; border: 0px solid #ffff…" at bounding box center [373, 192] width 501 height 327
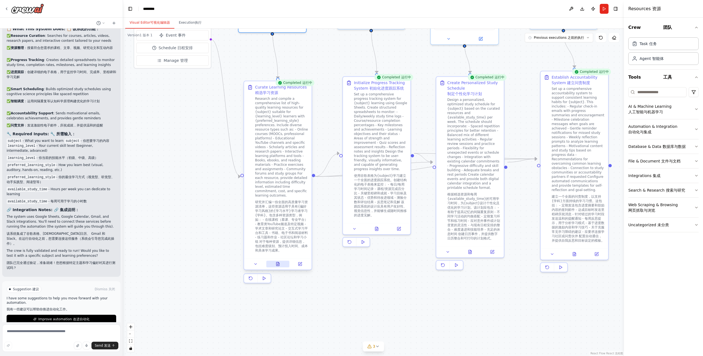
click at [279, 267] on button at bounding box center [277, 263] width 23 height 7
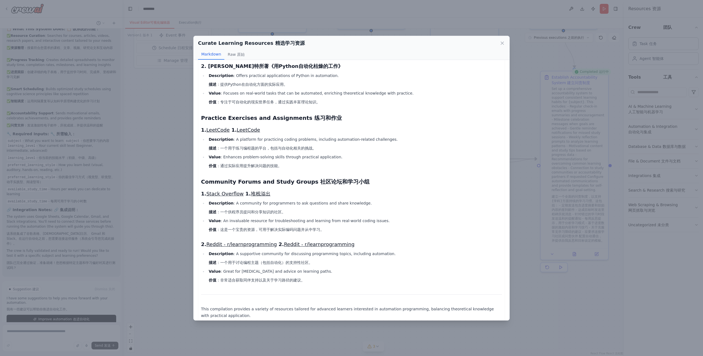
scroll to position [874, 0]
